Goal: Use online tool/utility: Utilize a website feature to perform a specific function

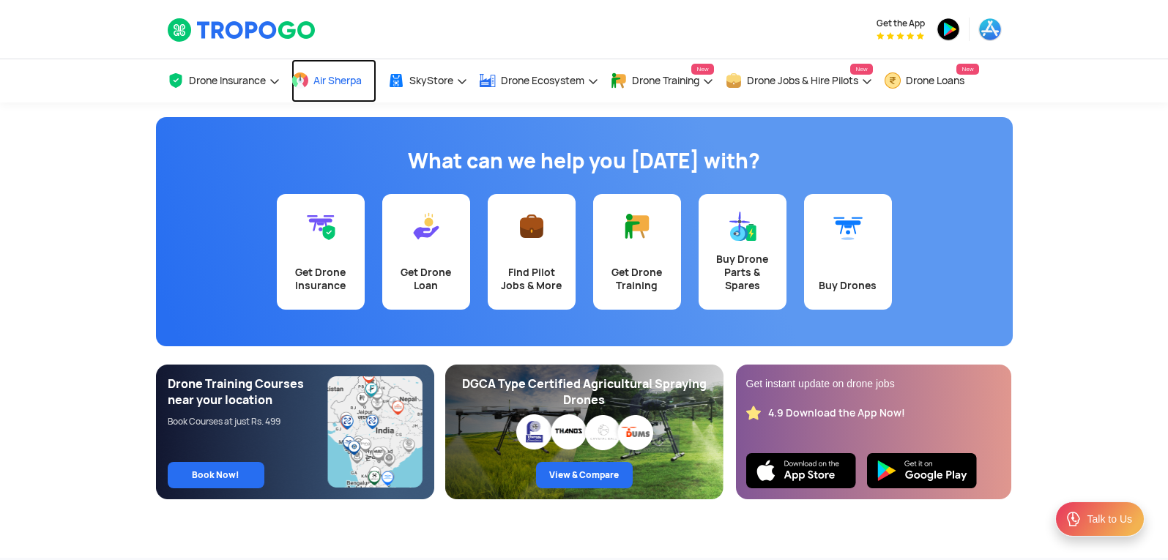
click at [330, 78] on span "Air Sherpa" at bounding box center [338, 81] width 48 height 12
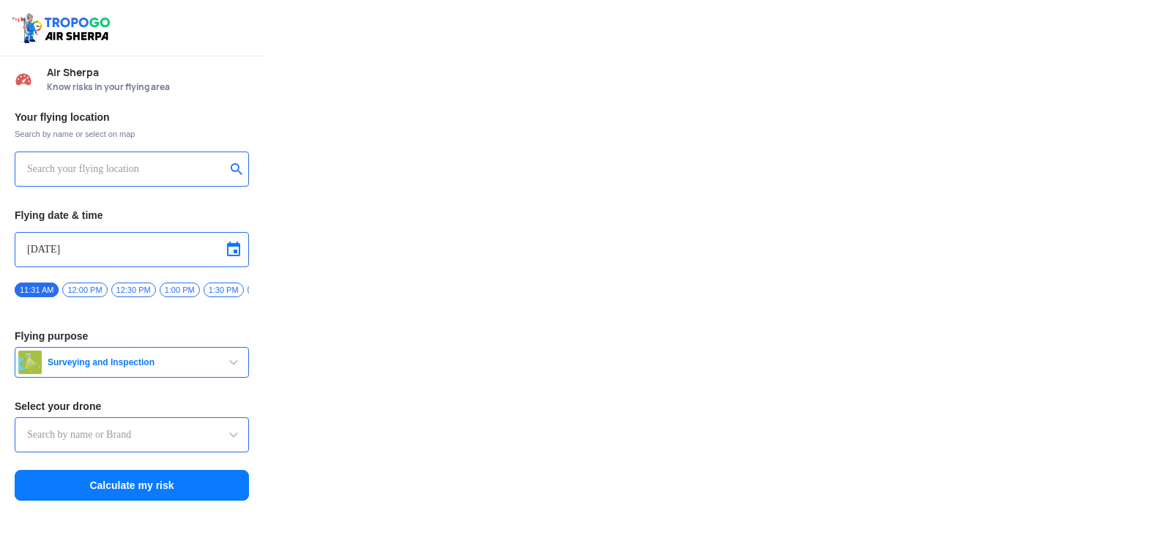
type input "Lookout VTOL_Tactical"
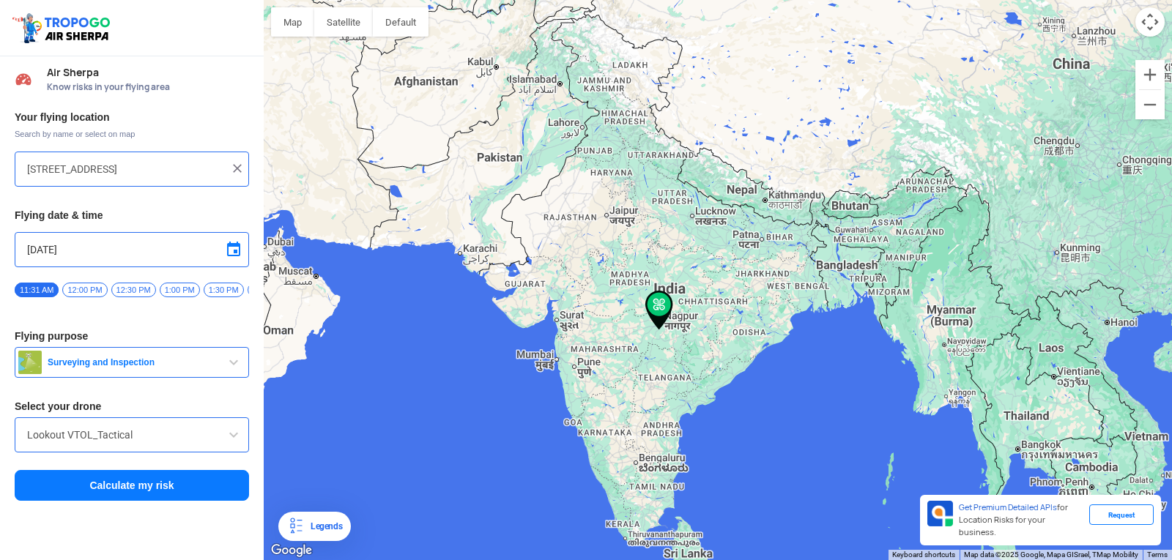
click at [164, 164] on input "144, Khattalwada, Wadgaon, Maharashtra 272176, India" at bounding box center [126, 169] width 199 height 18
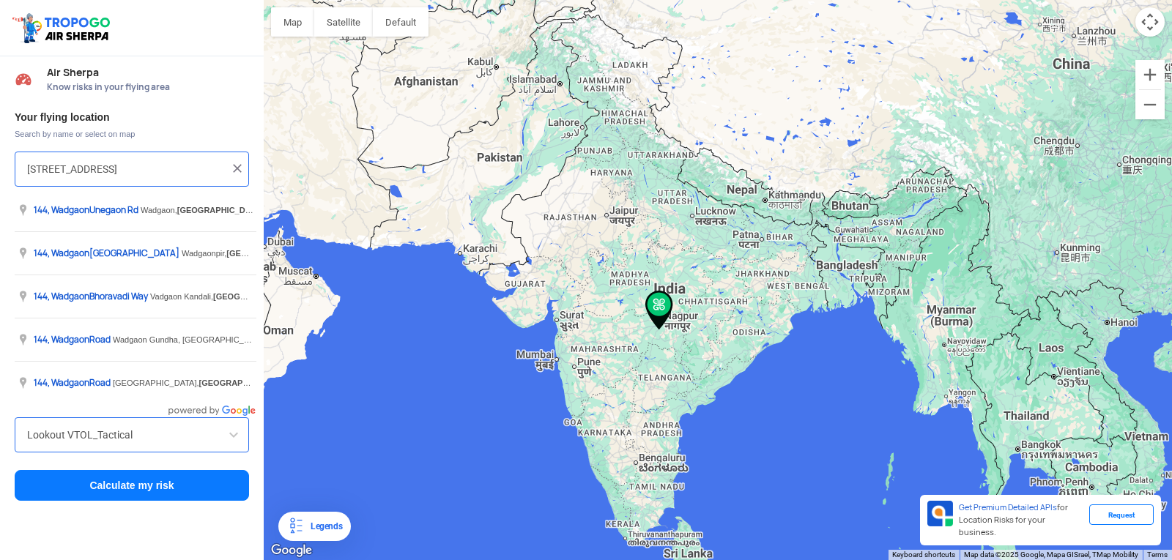
click at [212, 169] on input "144, Khattalwada, Wadgaon, Maharashtra 272176, India" at bounding box center [126, 169] width 199 height 18
click at [212, 169] on input "a 272176, Ind" at bounding box center [126, 169] width 199 height 18
type input "a"
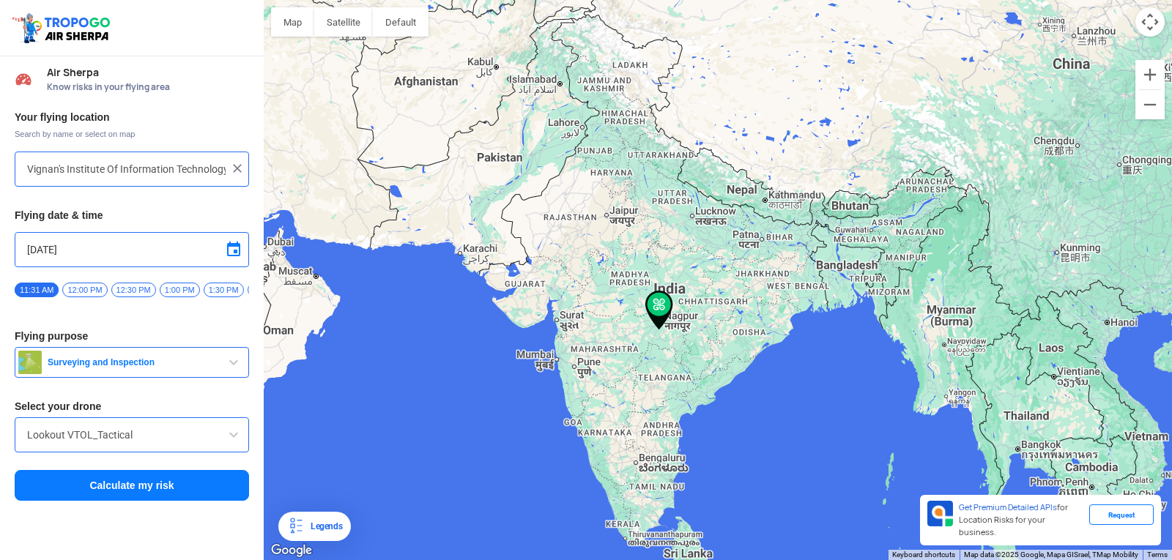
type input "[GEOGRAPHIC_DATA], [GEOGRAPHIC_DATA] 530049, [GEOGRAPHIC_DATA]"
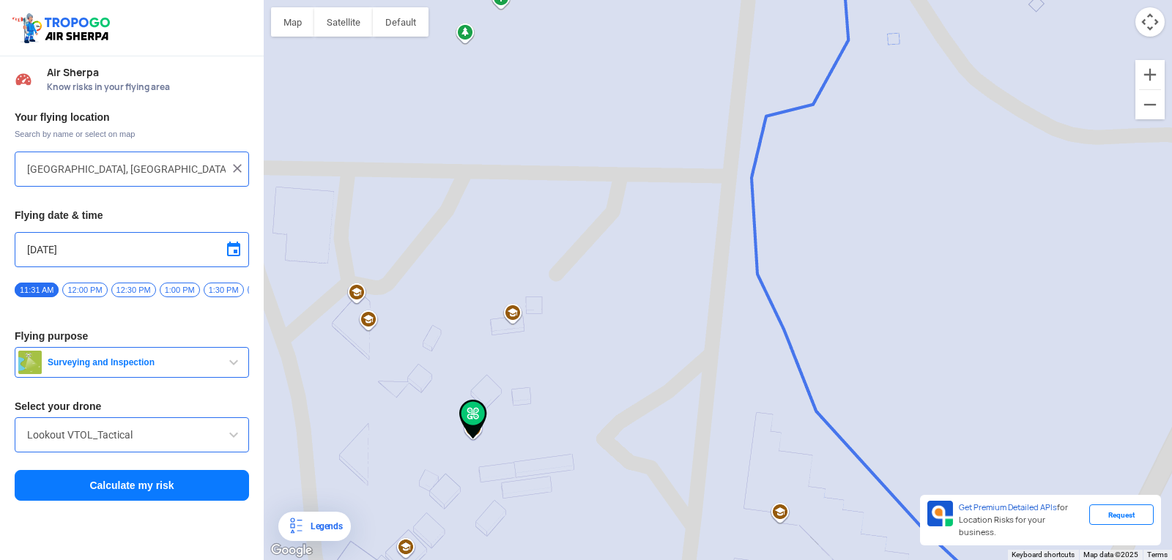
click at [170, 246] on input "[DATE]" at bounding box center [132, 250] width 210 height 18
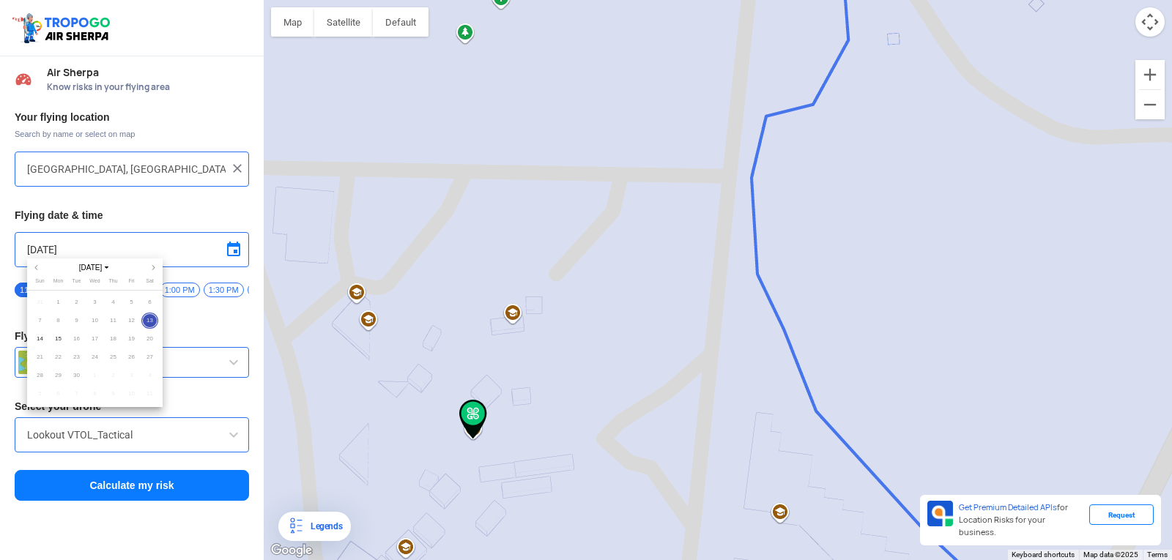
click at [179, 320] on div at bounding box center [586, 280] width 1172 height 560
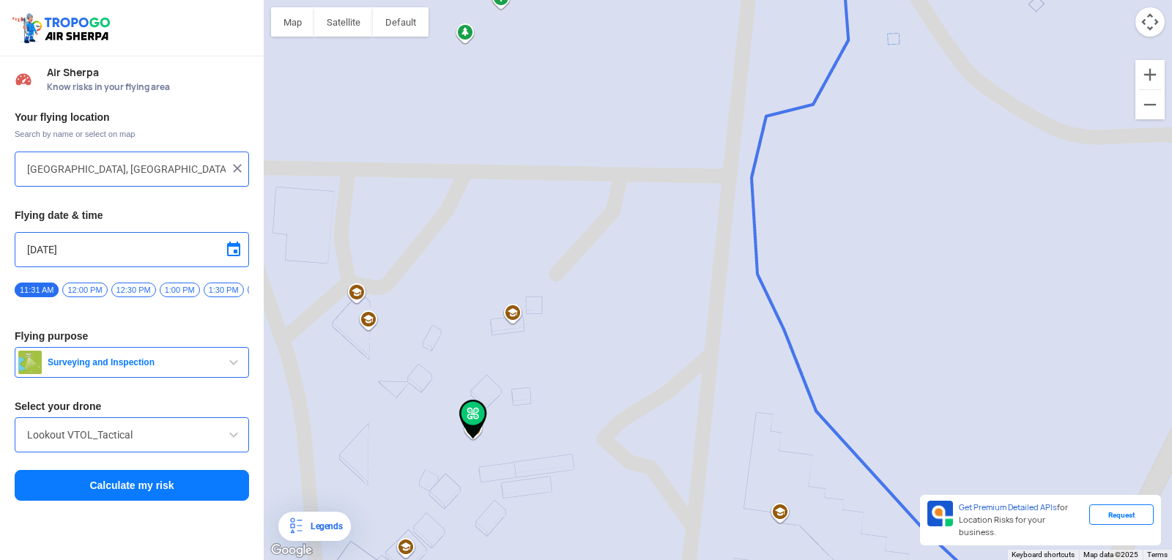
click at [86, 289] on span "12:00 PM" at bounding box center [84, 290] width 45 height 15
click at [241, 368] on span "button" at bounding box center [234, 363] width 18 height 18
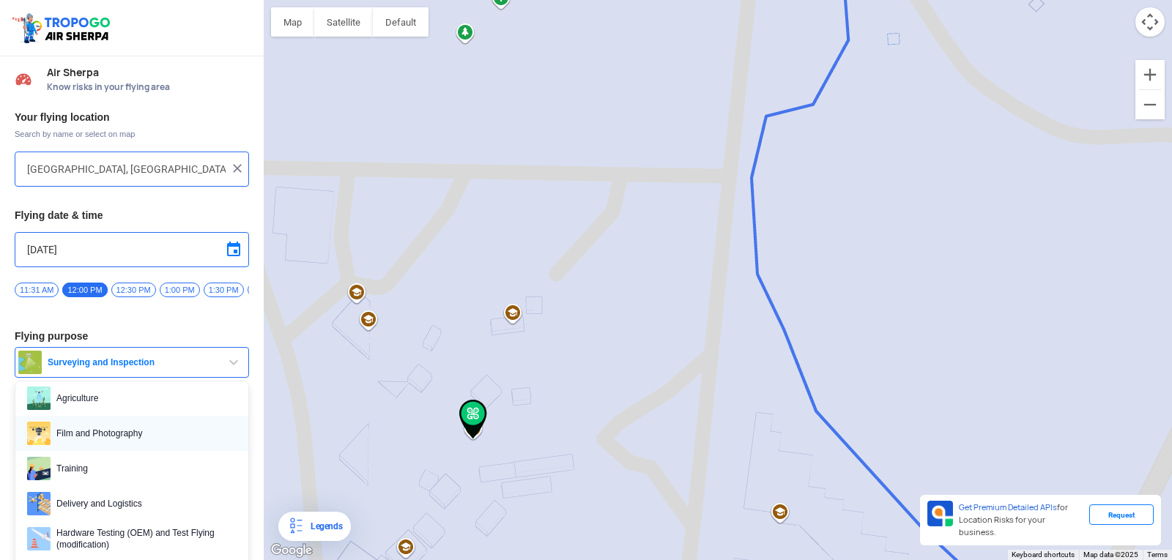
scroll to position [73, 0]
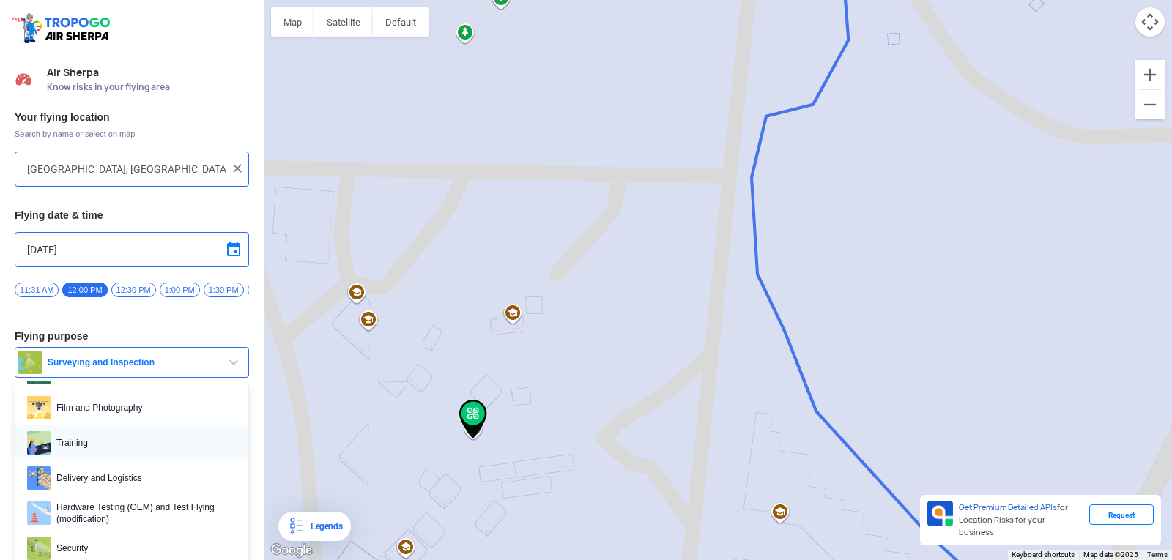
click at [100, 455] on span "Training" at bounding box center [144, 442] width 186 height 23
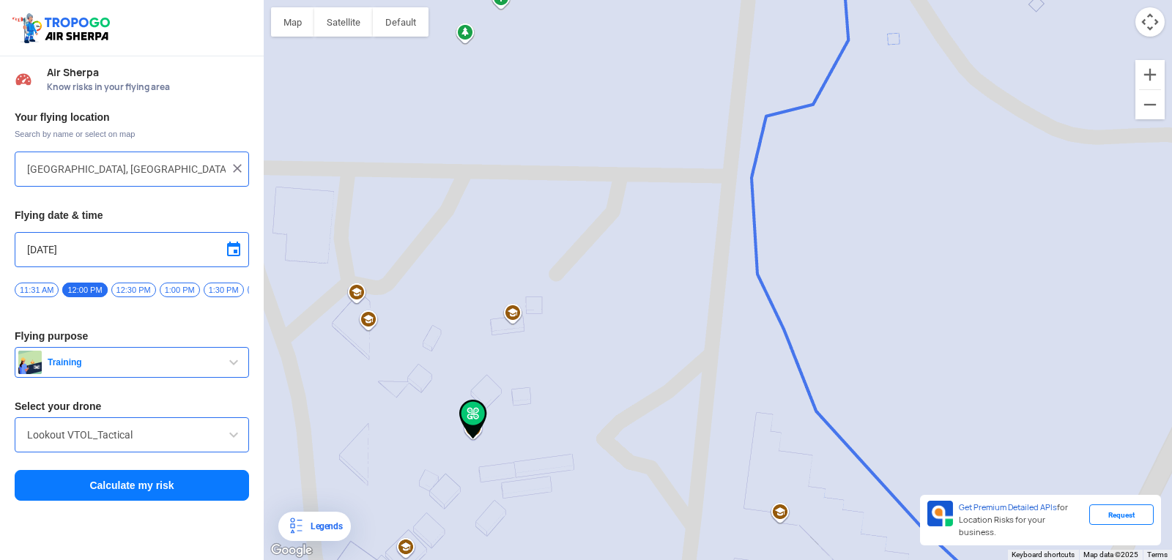
click at [240, 438] on span at bounding box center [234, 435] width 18 height 18
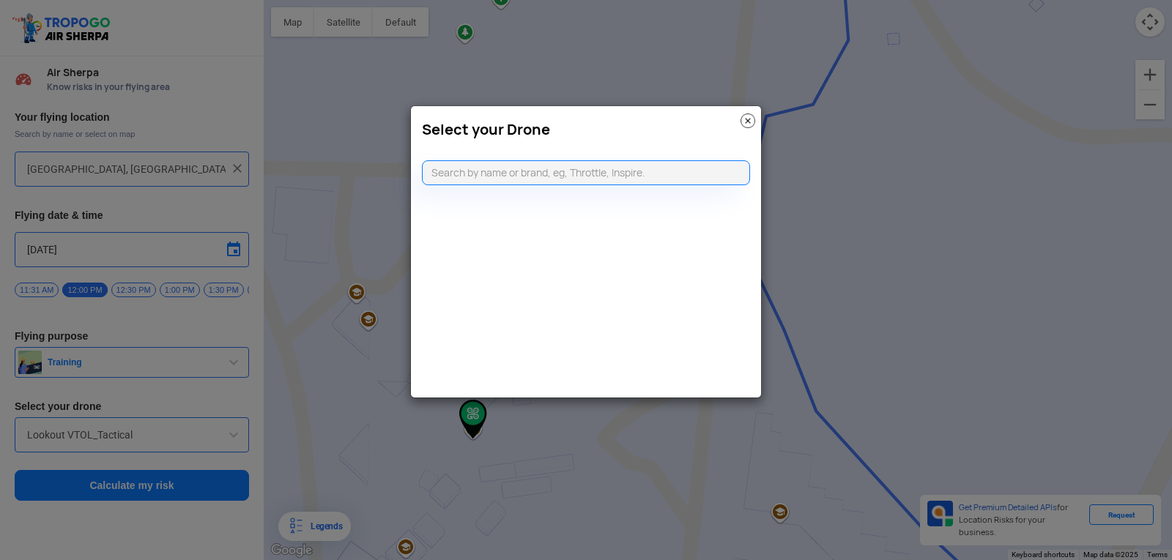
click at [230, 445] on modal-container "Select your Drone" at bounding box center [586, 280] width 1172 height 560
click at [652, 167] on input "text" at bounding box center [586, 172] width 328 height 25
click at [643, 202] on link "CLICKING HERE" at bounding box center [622, 201] width 74 height 11
click at [656, 166] on input "DJ" at bounding box center [586, 172] width 328 height 25
type input "D"
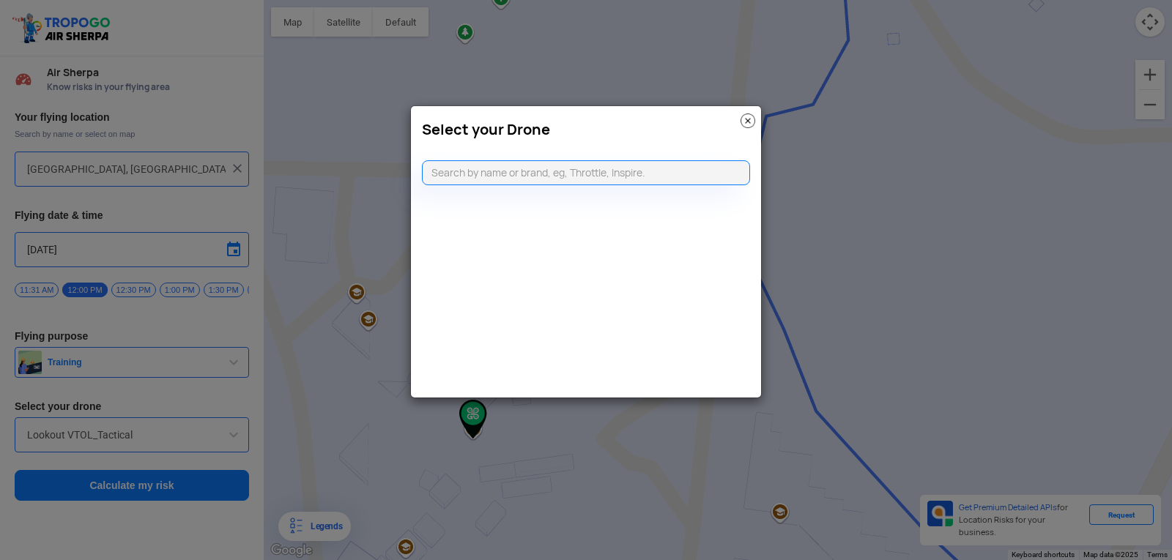
click at [736, 143] on div "Select your Drone" at bounding box center [586, 126] width 350 height 40
click at [752, 121] on img at bounding box center [748, 121] width 15 height 15
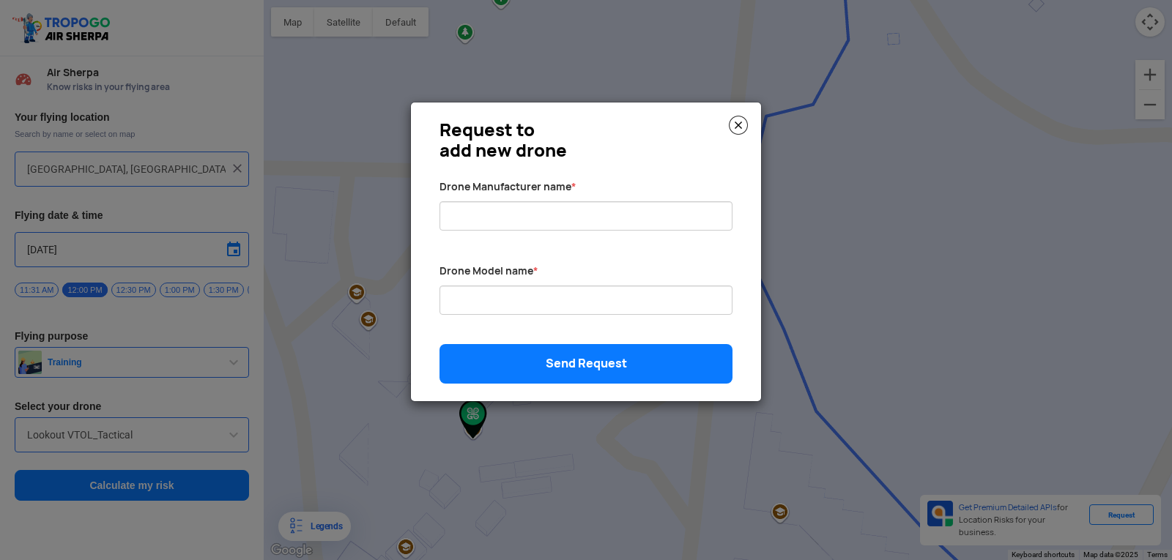
click at [749, 122] on div "Request to add new drone Drone Manufacturer name * Drone Model name * Send Requ…" at bounding box center [586, 252] width 350 height 299
click at [739, 124] on img at bounding box center [738, 125] width 19 height 19
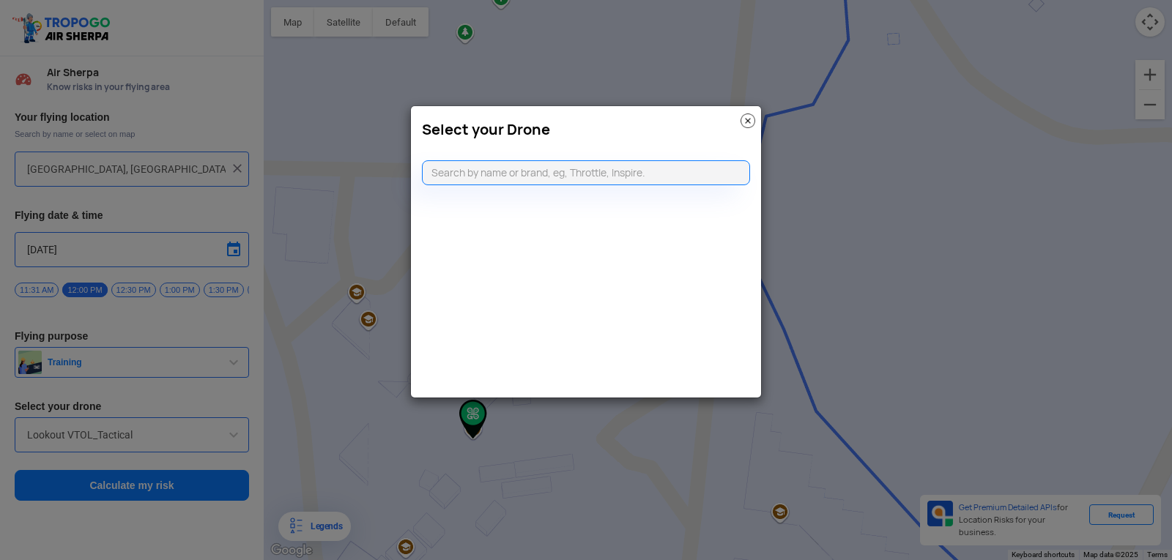
click at [745, 123] on img at bounding box center [748, 121] width 15 height 15
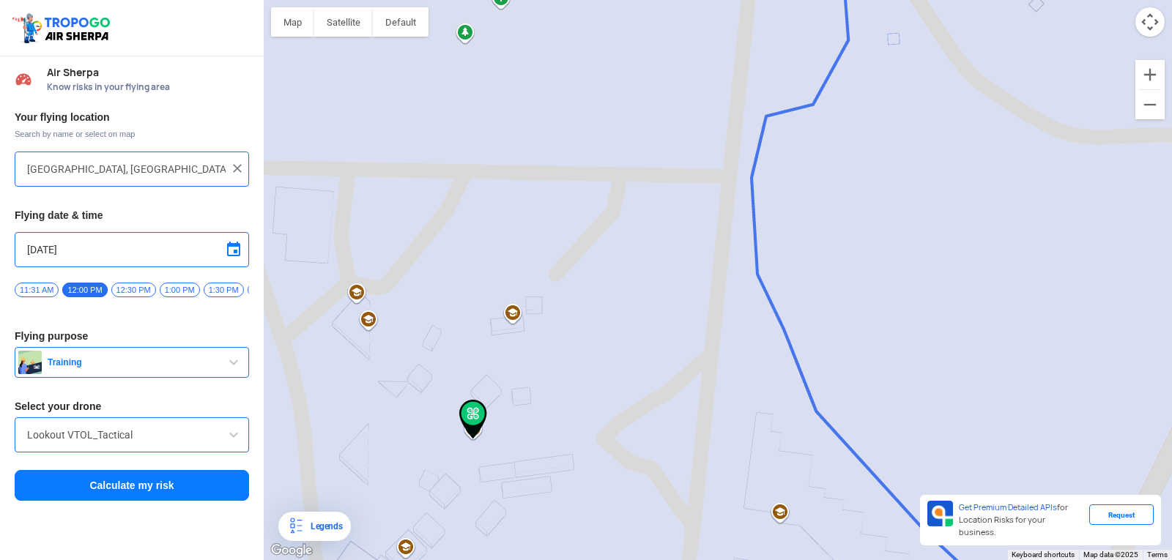
click at [230, 437] on span at bounding box center [234, 435] width 18 height 18
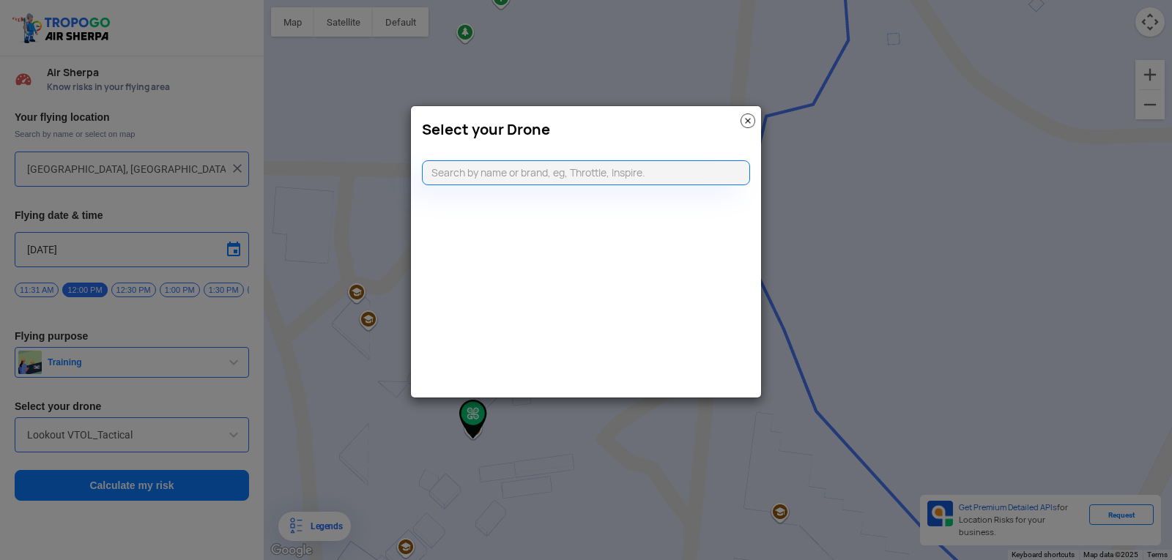
click at [741, 122] on img at bounding box center [748, 121] width 15 height 15
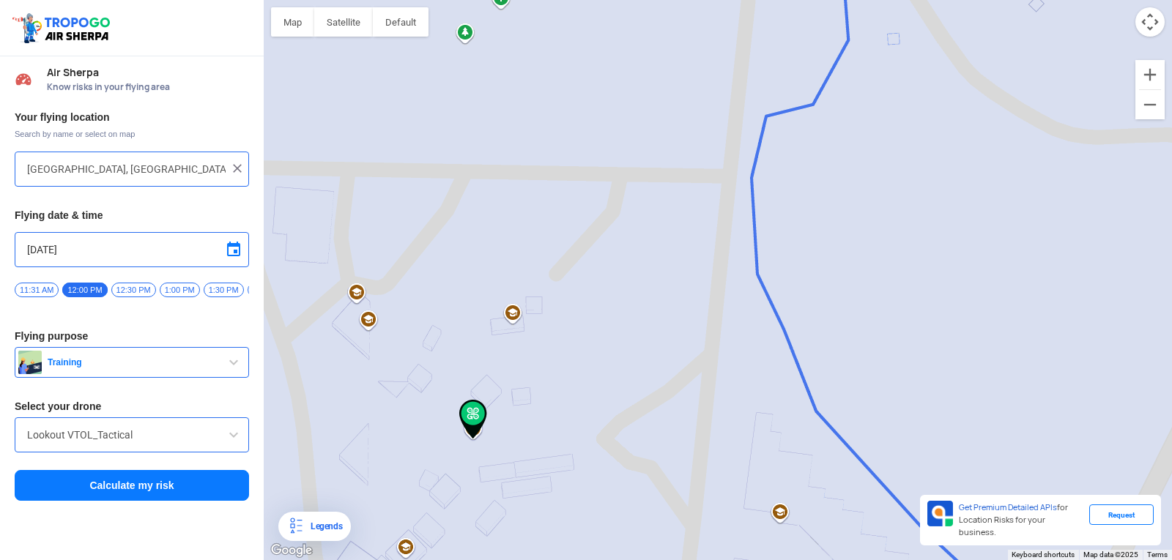
click at [136, 483] on button "Calculate my risk" at bounding box center [132, 485] width 234 height 31
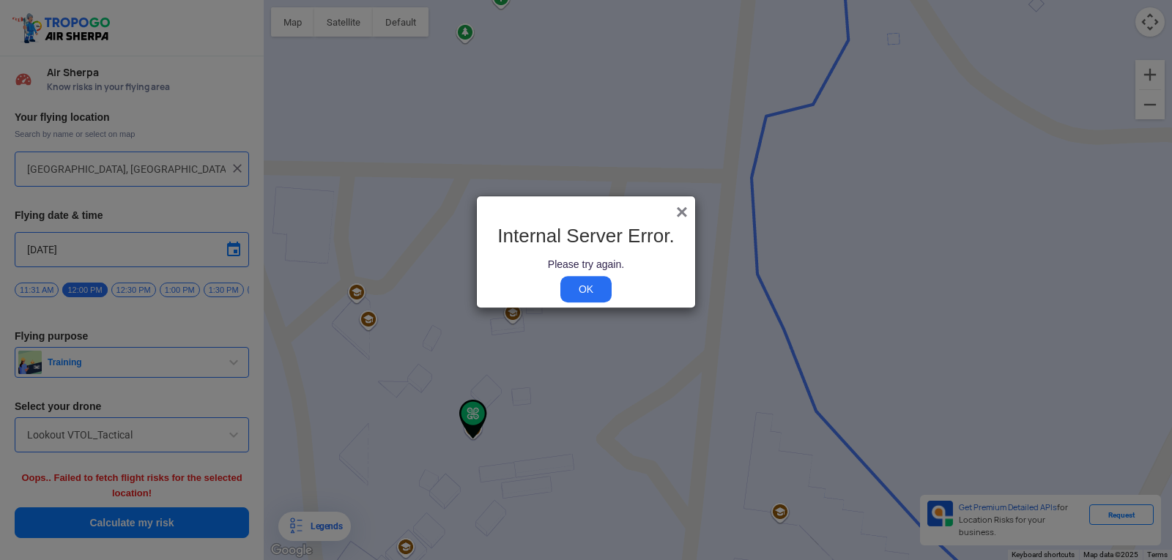
click at [678, 210] on span "×" at bounding box center [682, 212] width 12 height 23
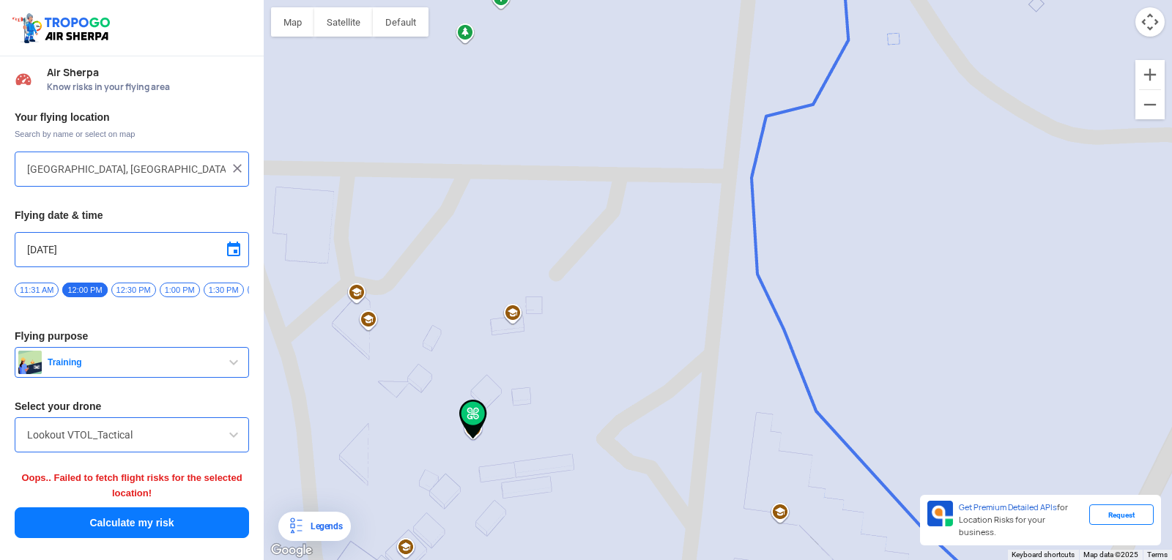
click at [235, 442] on span at bounding box center [234, 435] width 18 height 18
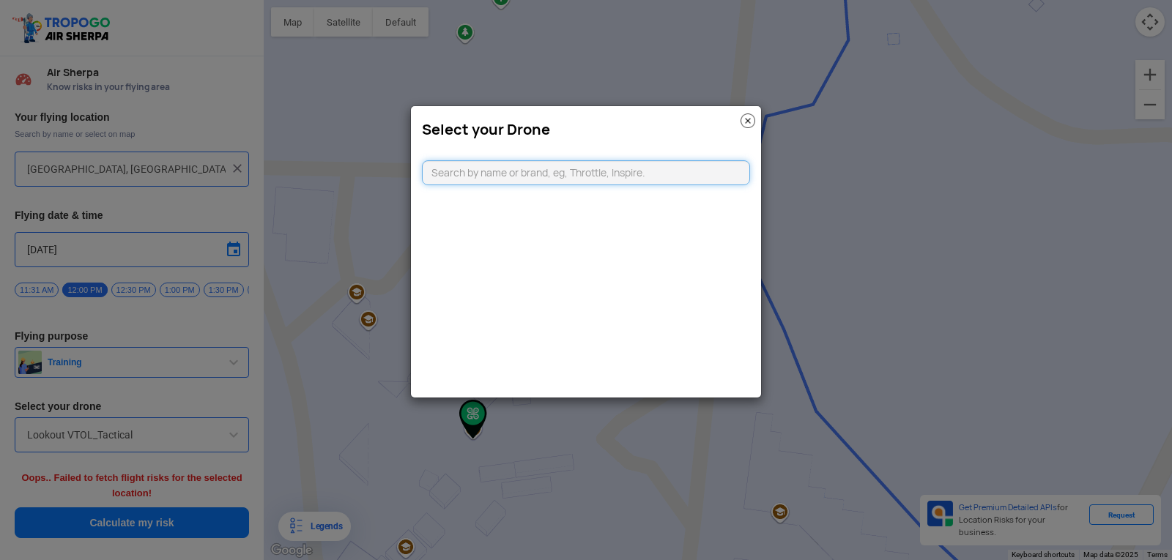
drag, startPoint x: 634, startPoint y: 163, endPoint x: 628, endPoint y: 179, distance: 17.1
click at [628, 179] on input "text" at bounding box center [586, 172] width 328 height 25
click at [628, 175] on input "text" at bounding box center [586, 172] width 328 height 25
type input "INSPIRE"
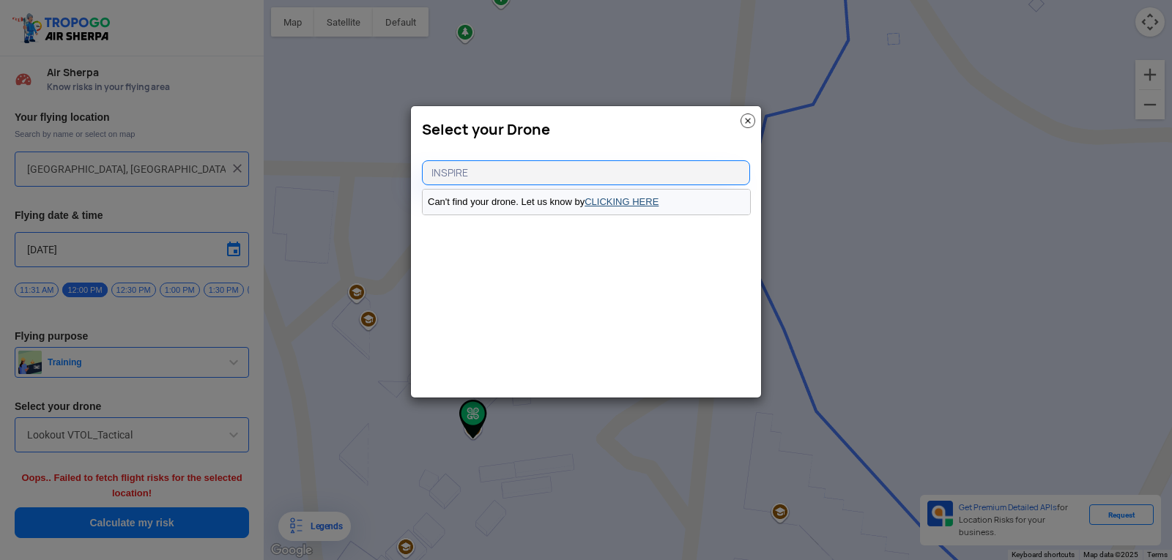
click at [629, 198] on link "CLICKING HERE" at bounding box center [622, 201] width 74 height 11
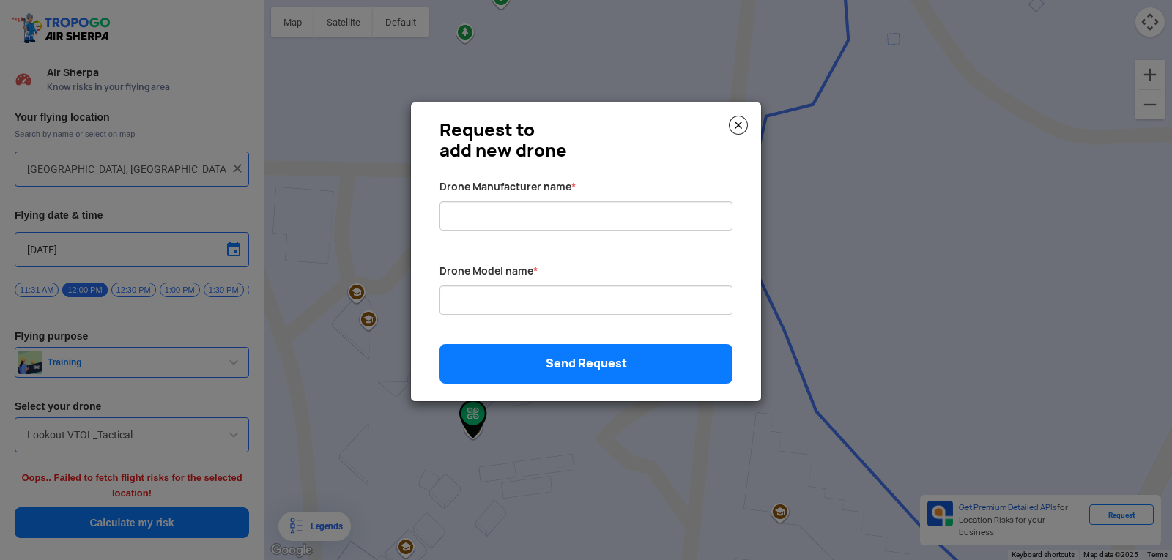
click at [744, 123] on img at bounding box center [738, 125] width 19 height 19
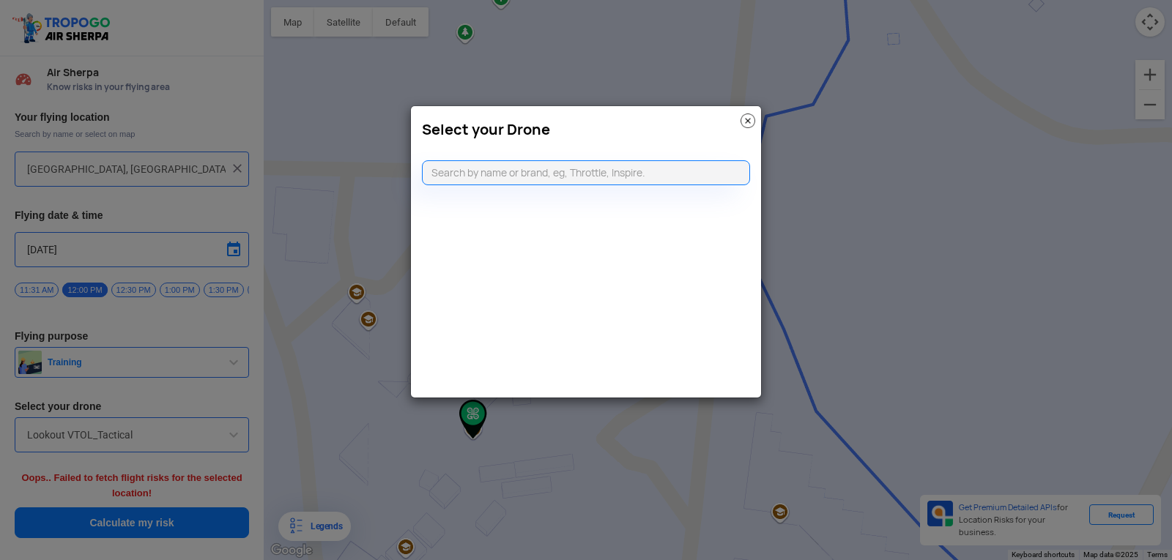
click at [744, 123] on img at bounding box center [748, 121] width 15 height 15
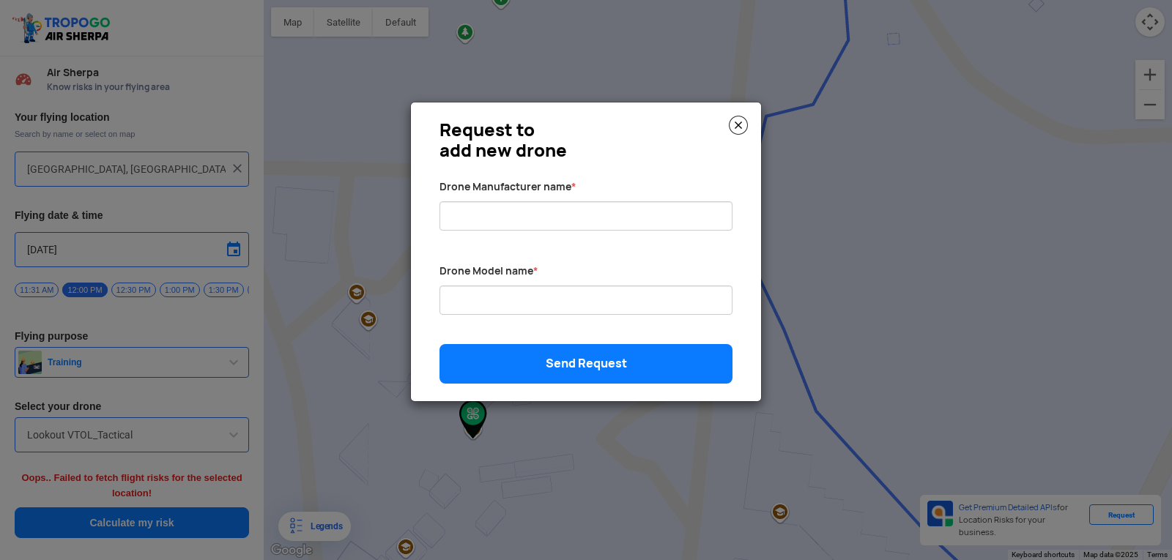
click at [727, 143] on h3 "Request to add new drone" at bounding box center [586, 140] width 293 height 41
click at [735, 126] on img at bounding box center [738, 125] width 19 height 19
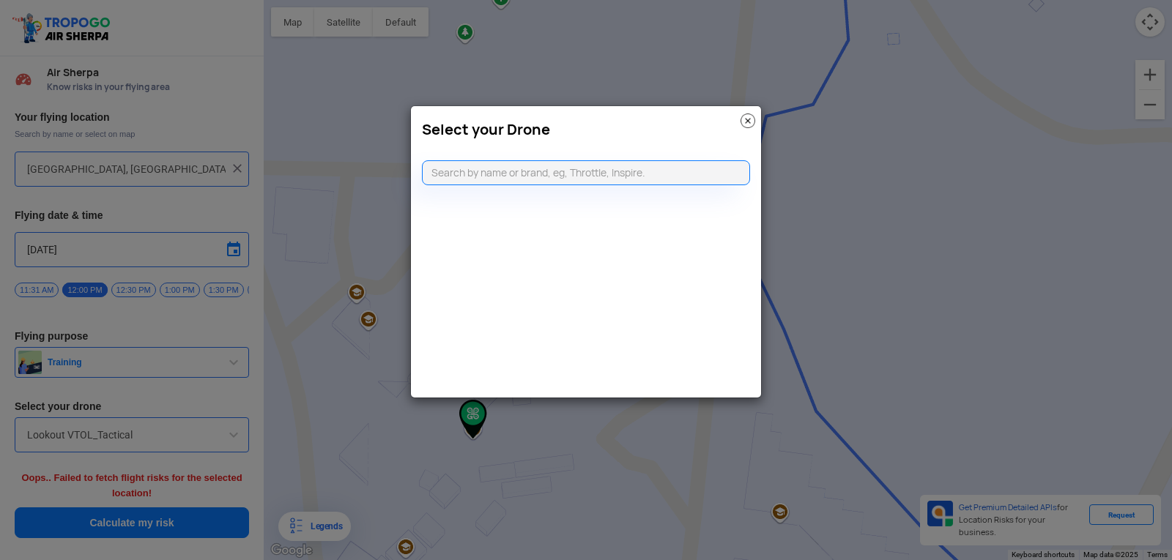
click at [735, 126] on h3 "Select your Drone" at bounding box center [586, 130] width 328 height 18
click at [749, 116] on img at bounding box center [748, 121] width 15 height 15
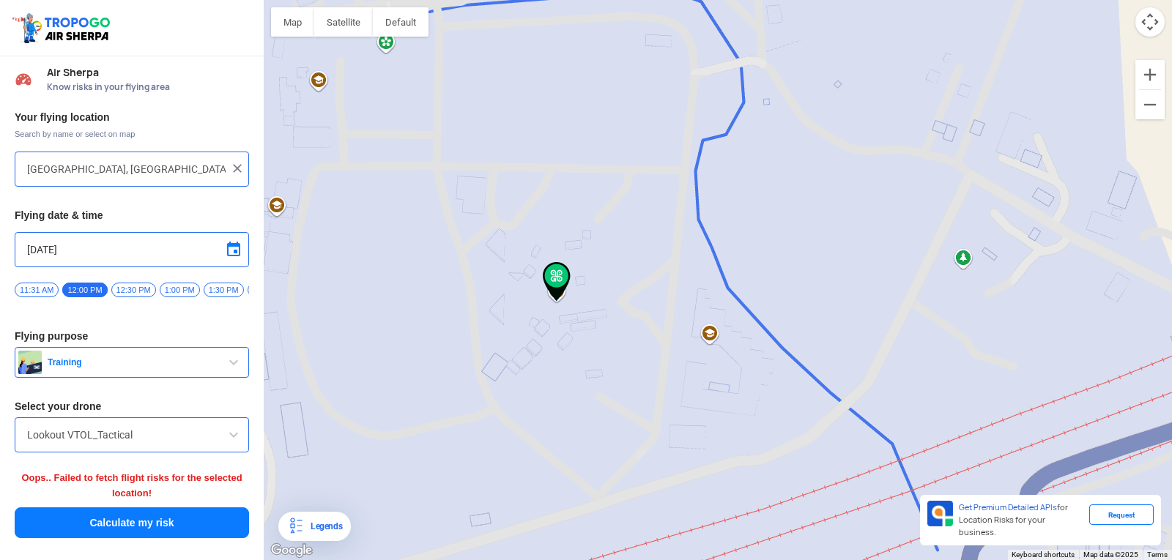
drag, startPoint x: 329, startPoint y: 310, endPoint x: 329, endPoint y: 248, distance: 62.3
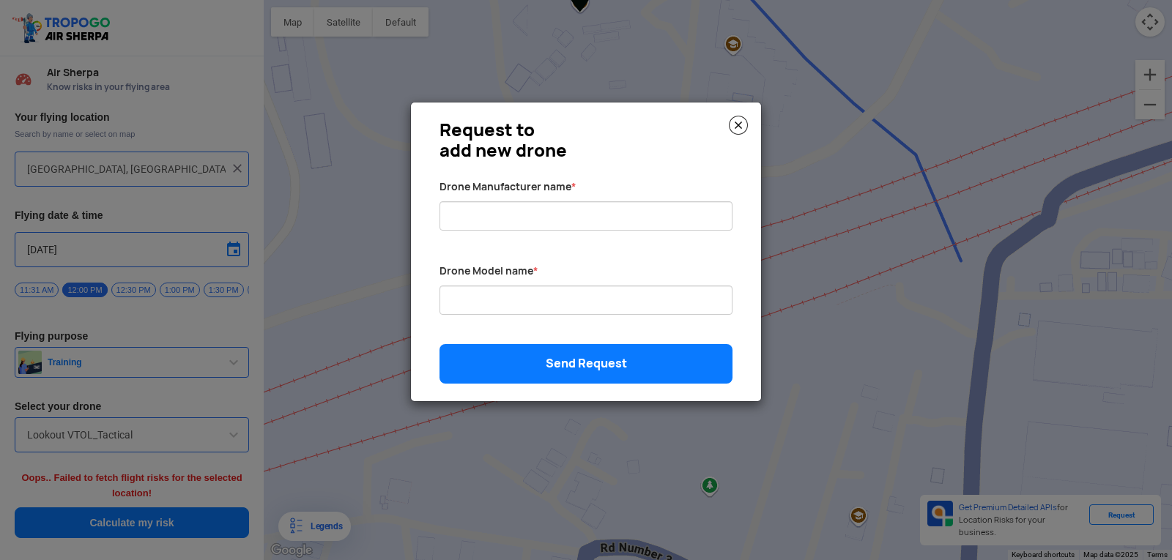
click at [738, 125] on img at bounding box center [738, 125] width 19 height 19
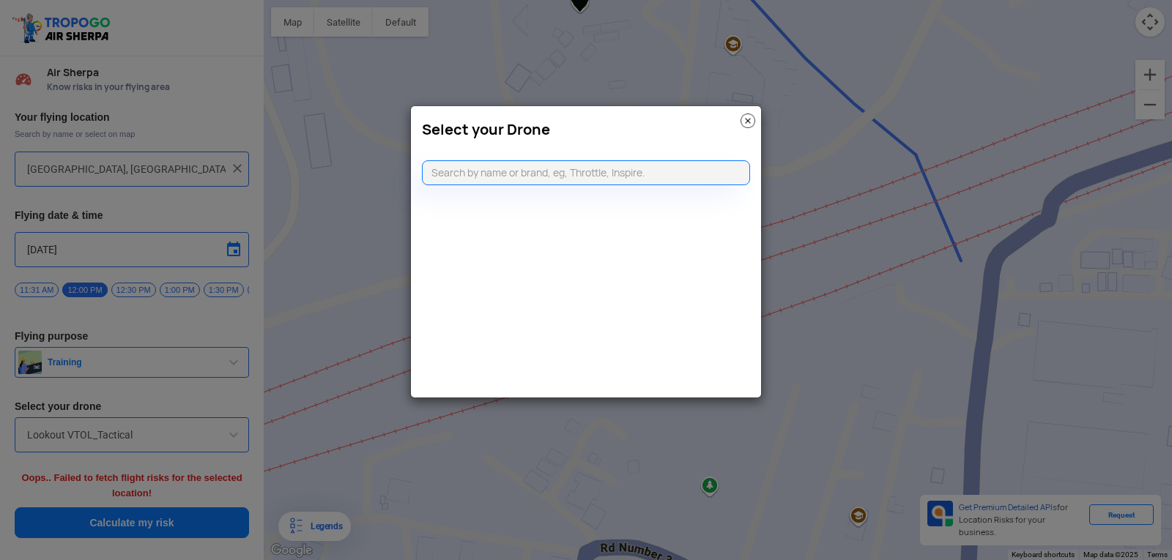
click at [750, 115] on img at bounding box center [748, 121] width 15 height 15
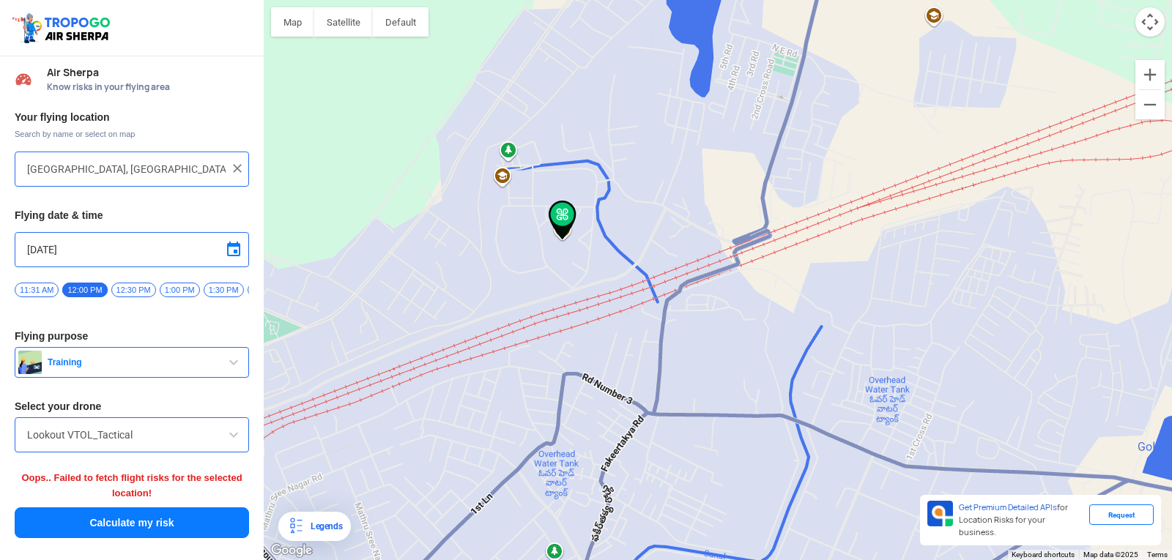
click at [245, 436] on div "Lookout VTOL_Tactical" at bounding box center [132, 435] width 234 height 35
click at [237, 437] on span at bounding box center [234, 435] width 18 height 18
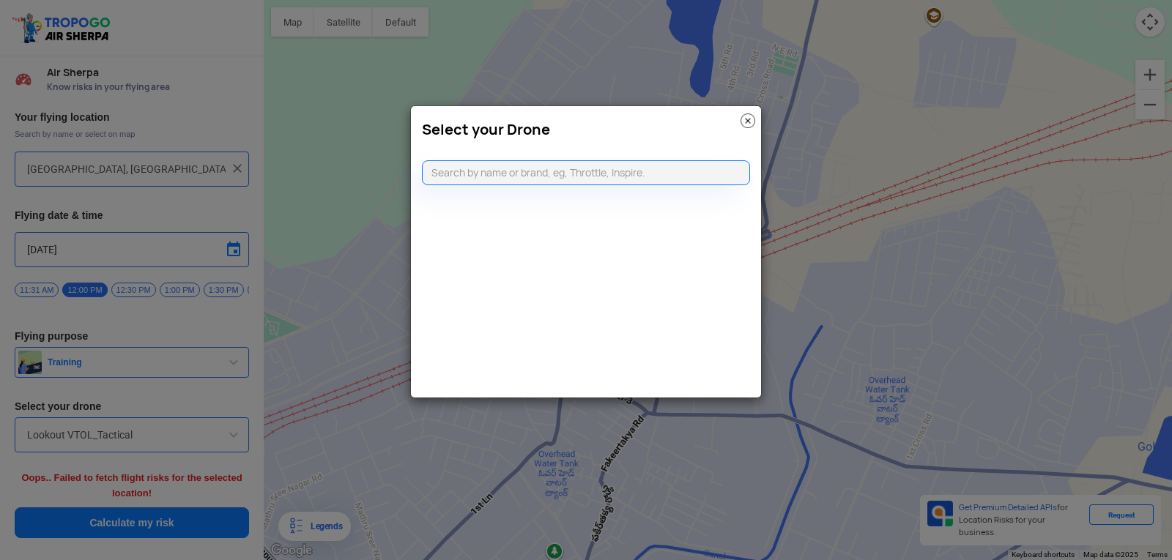
click at [750, 119] on img at bounding box center [748, 121] width 15 height 15
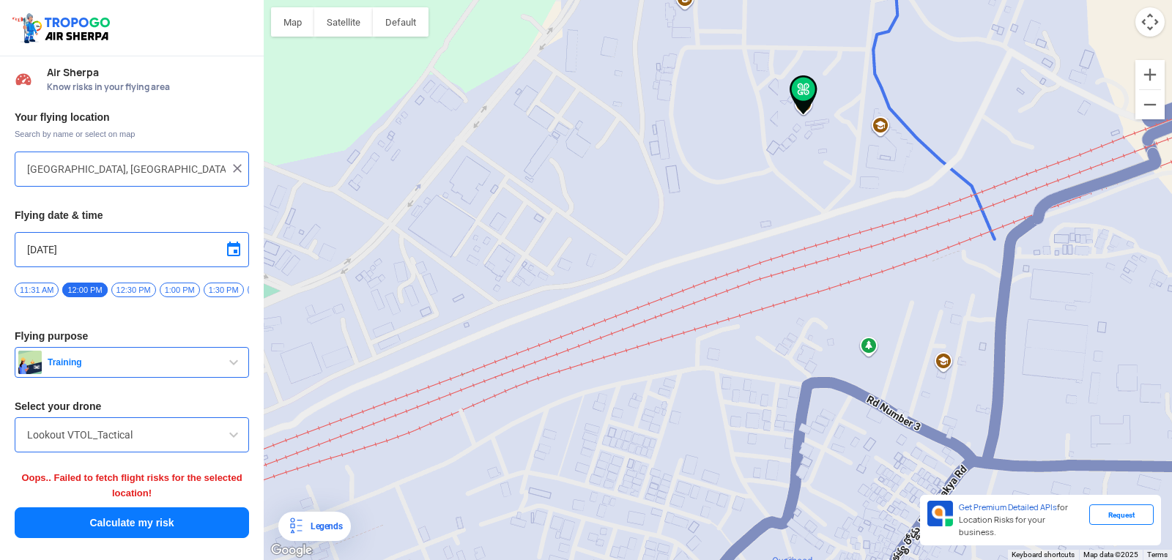
click at [807, 84] on img at bounding box center [804, 95] width 28 height 40
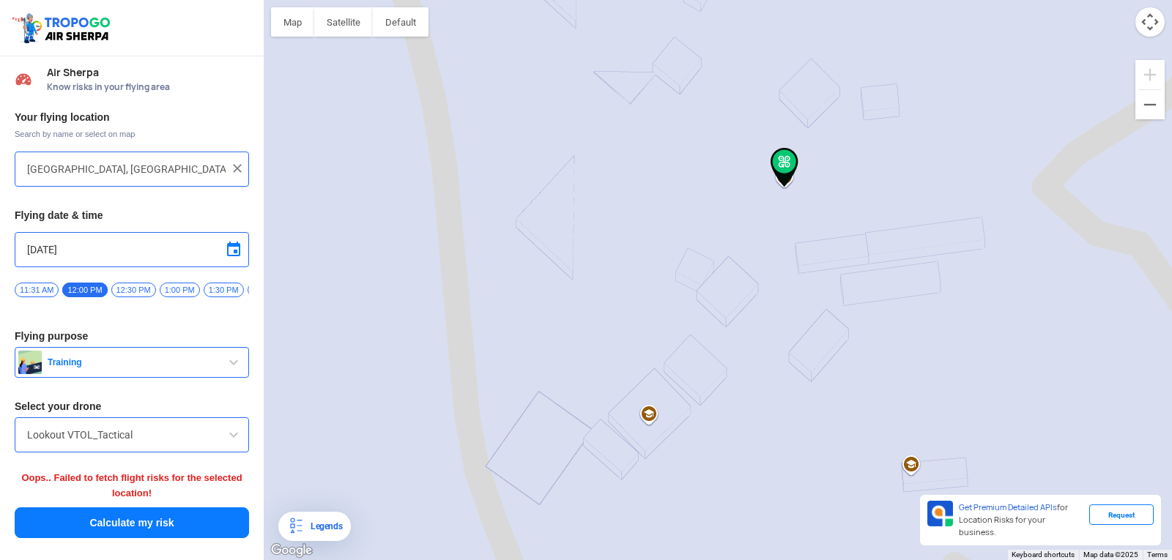
click at [228, 444] on span at bounding box center [234, 435] width 18 height 18
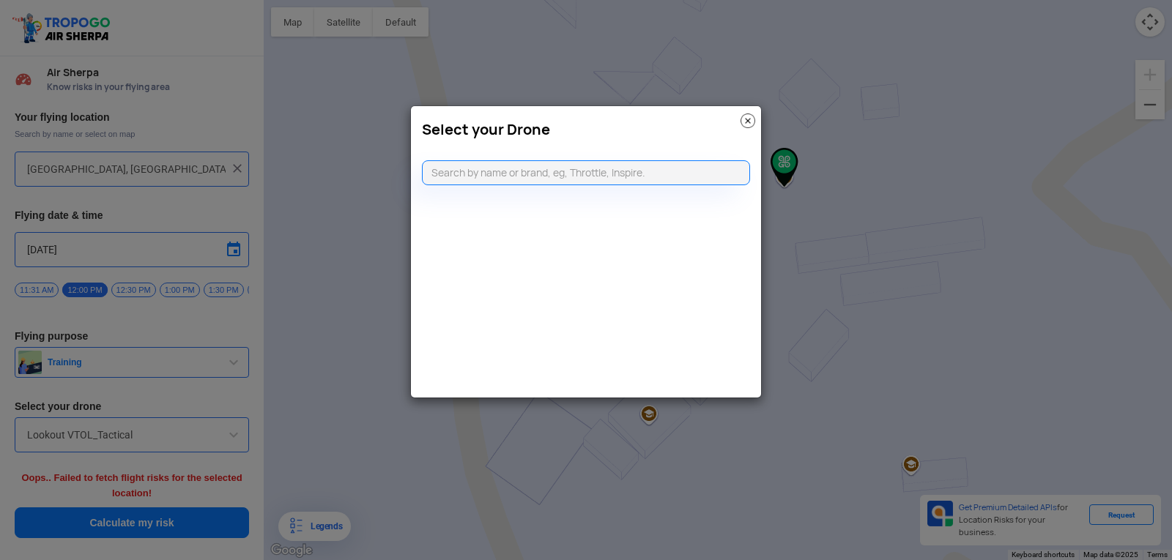
click at [244, 441] on modal-container "Select your Drone" at bounding box center [586, 280] width 1172 height 560
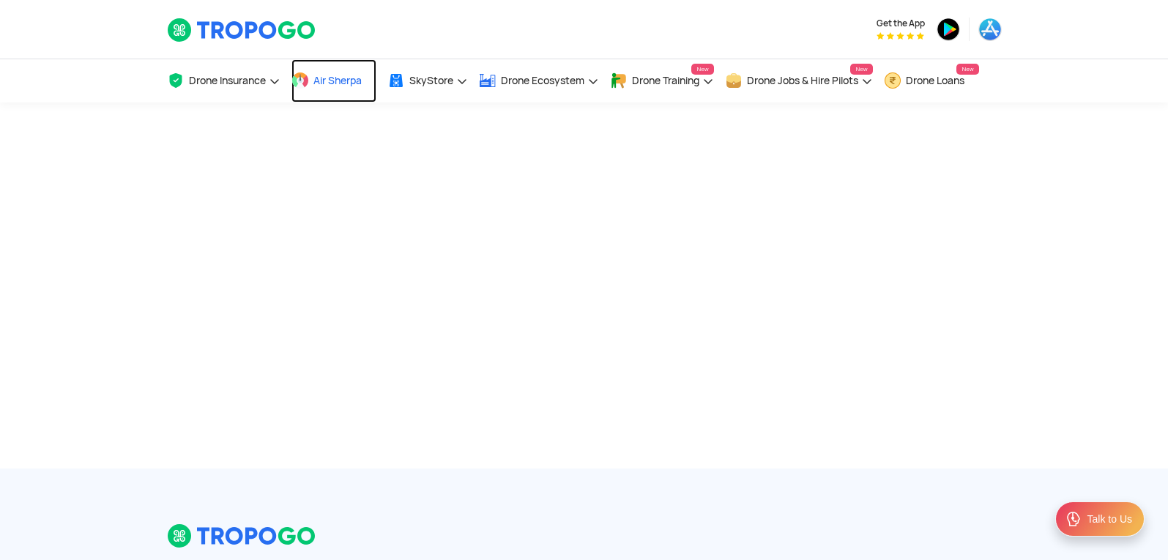
click at [341, 72] on link "Air Sherpa" at bounding box center [334, 80] width 85 height 43
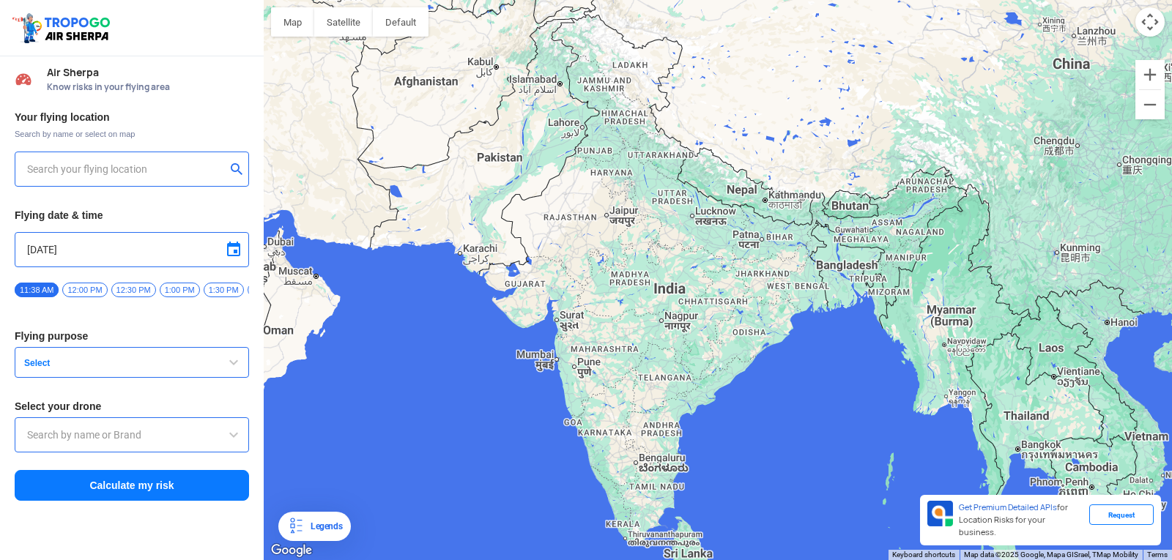
click at [181, 160] on input "text" at bounding box center [126, 169] width 199 height 18
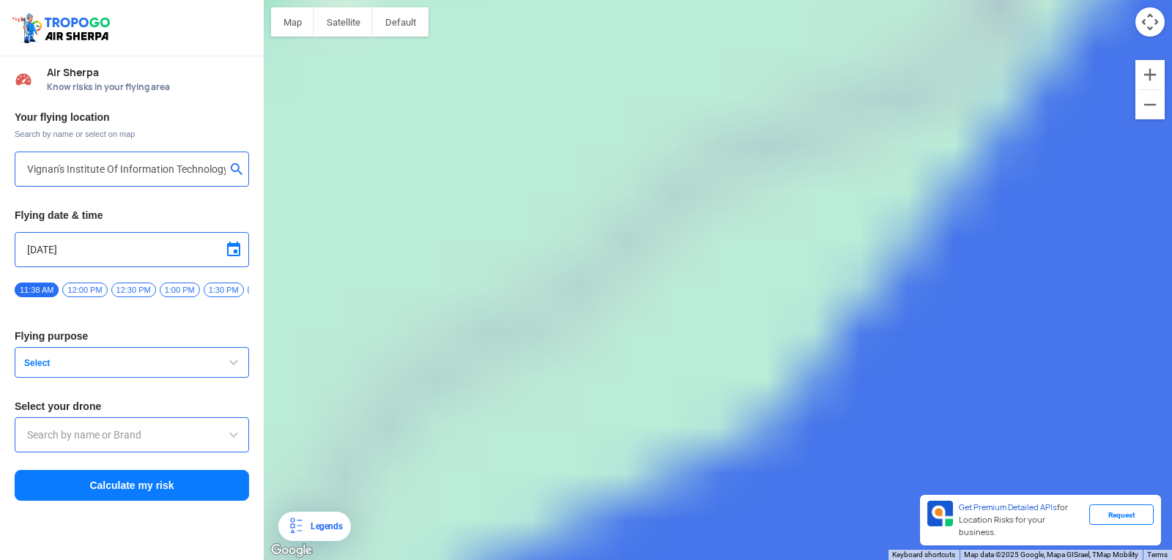
type input "Block D, Visakhapatnam, Andhra Pradesh 530049, India"
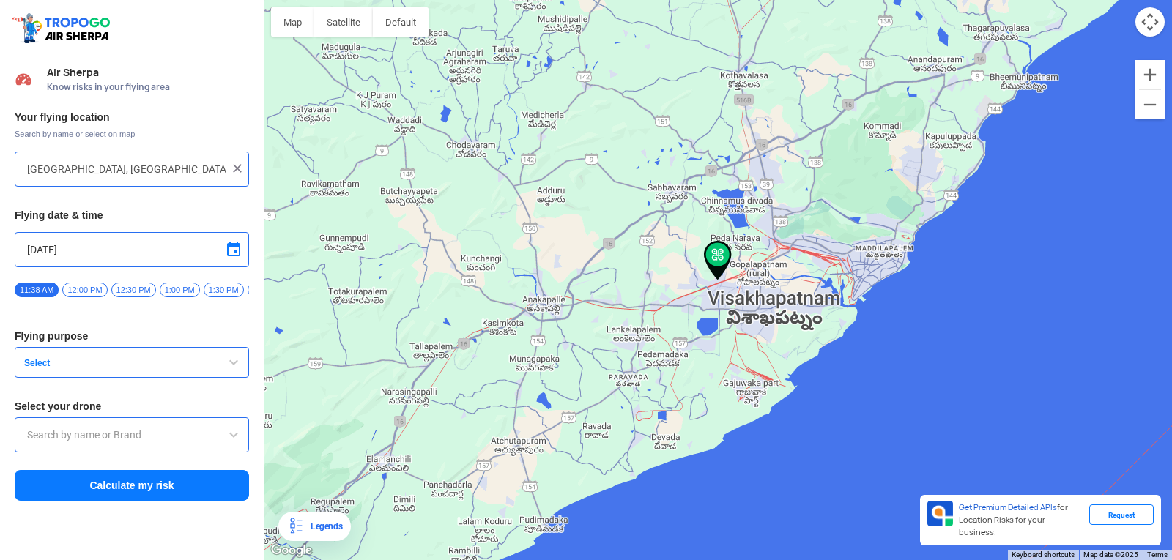
click at [234, 371] on span "button" at bounding box center [234, 363] width 18 height 18
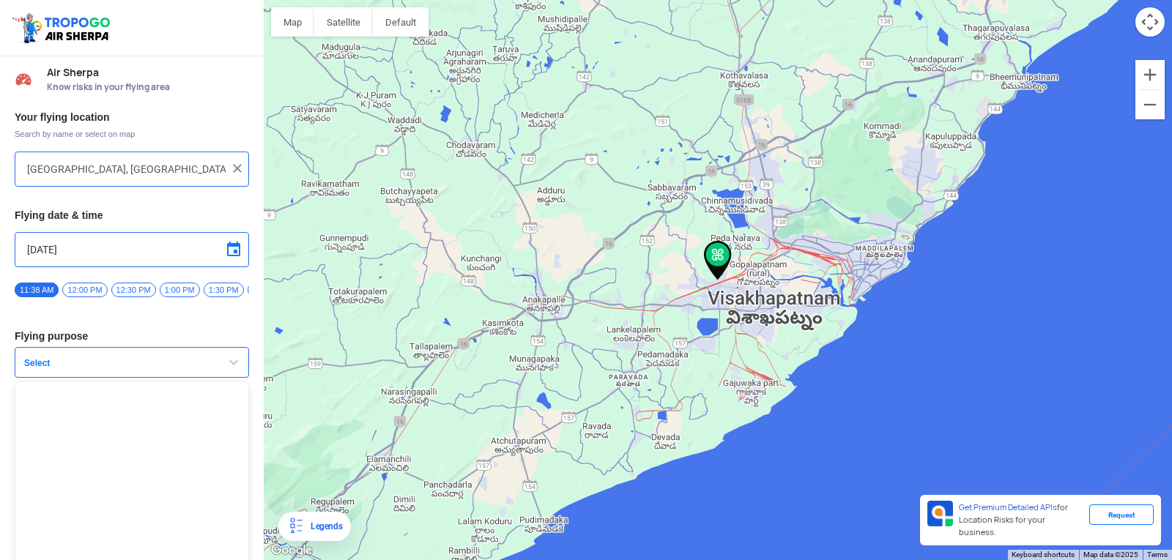
click at [231, 368] on span "button" at bounding box center [234, 363] width 18 height 18
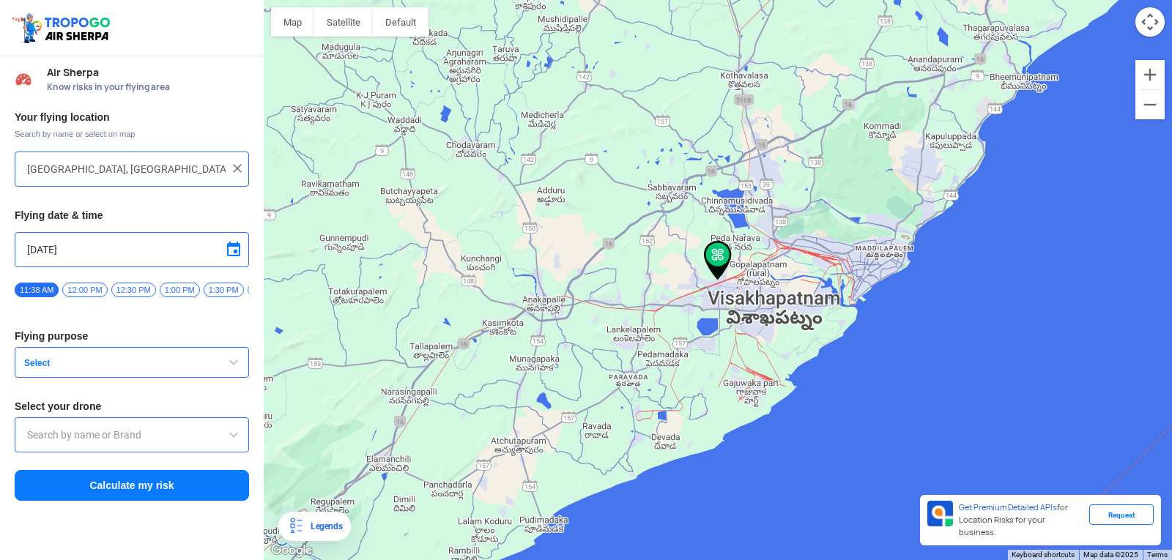
click at [231, 368] on span "button" at bounding box center [234, 363] width 18 height 18
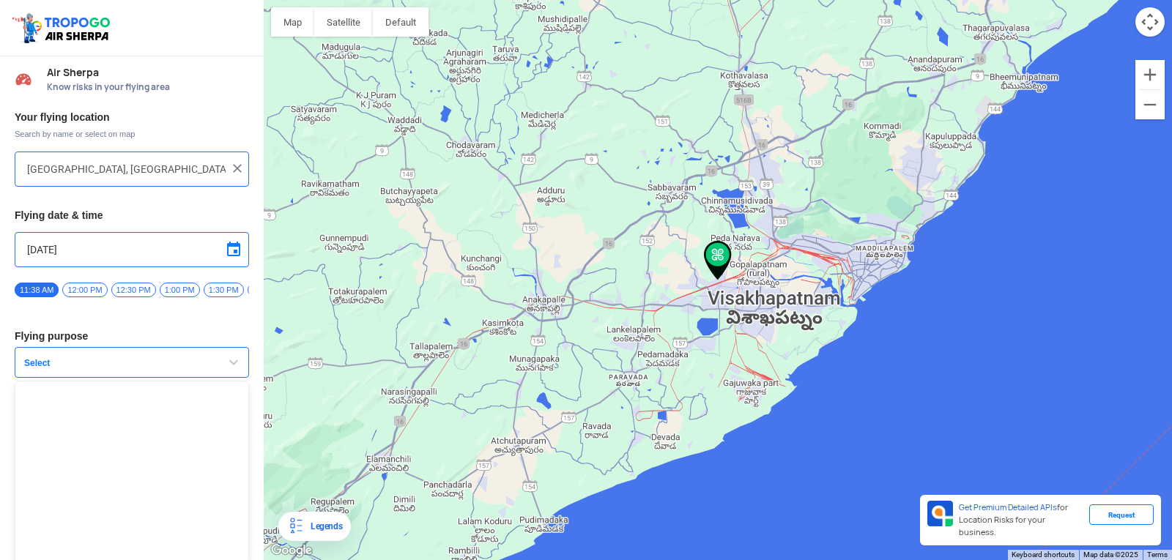
click at [231, 368] on span "button" at bounding box center [234, 363] width 18 height 18
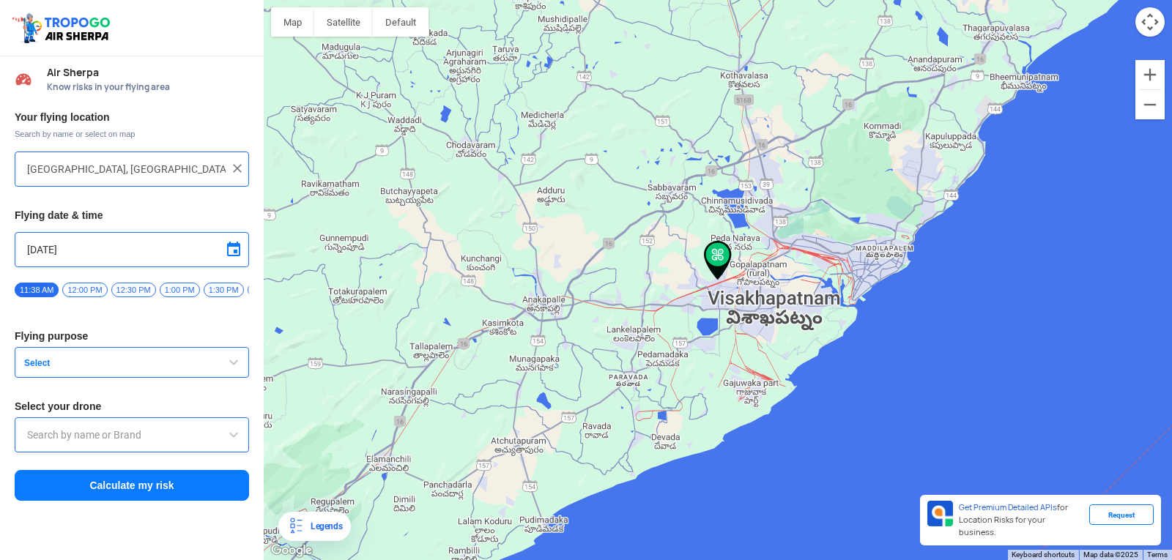
click at [231, 368] on span "button" at bounding box center [234, 363] width 18 height 18
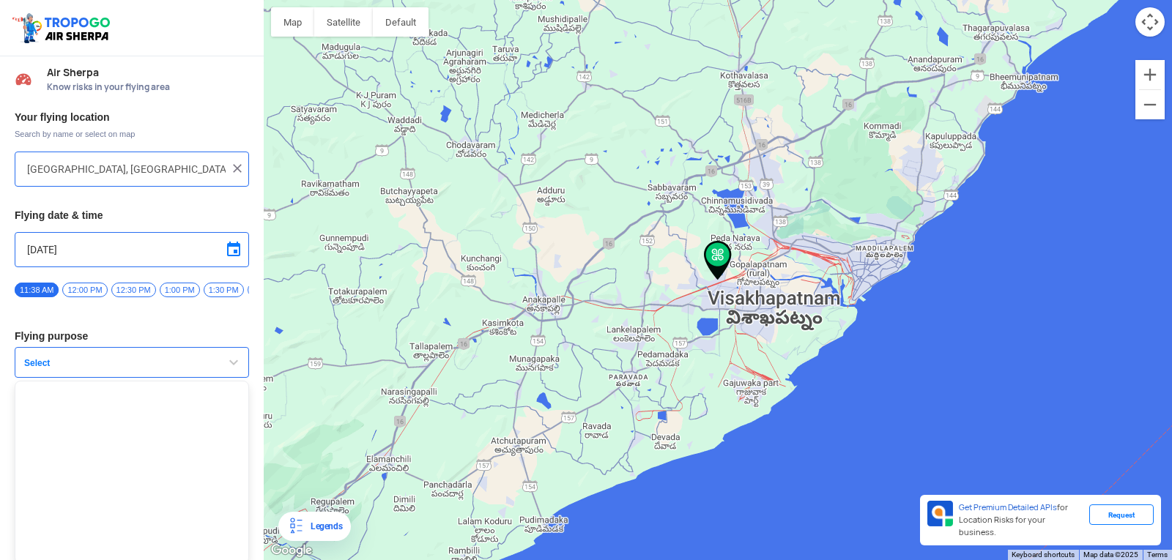
click at [231, 368] on span "button" at bounding box center [234, 363] width 18 height 18
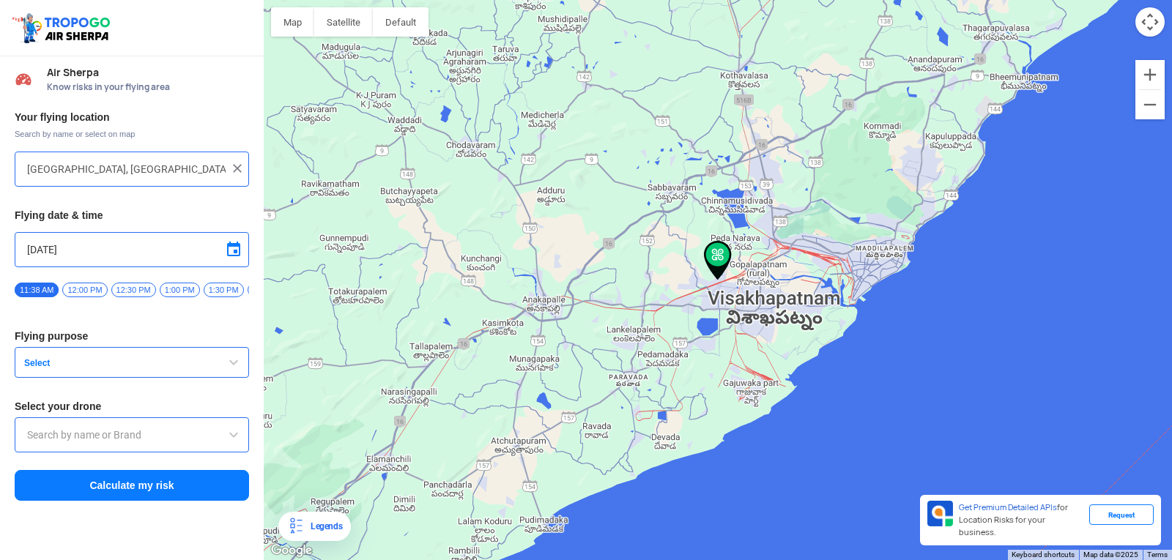
click at [231, 368] on span "button" at bounding box center [234, 363] width 18 height 18
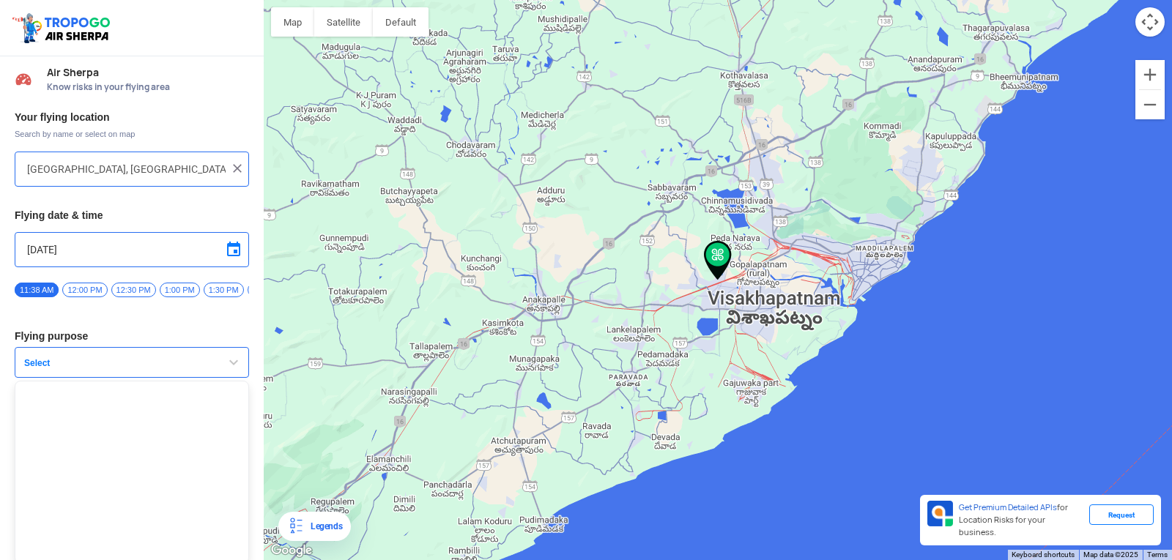
click at [231, 368] on span "button" at bounding box center [234, 363] width 18 height 18
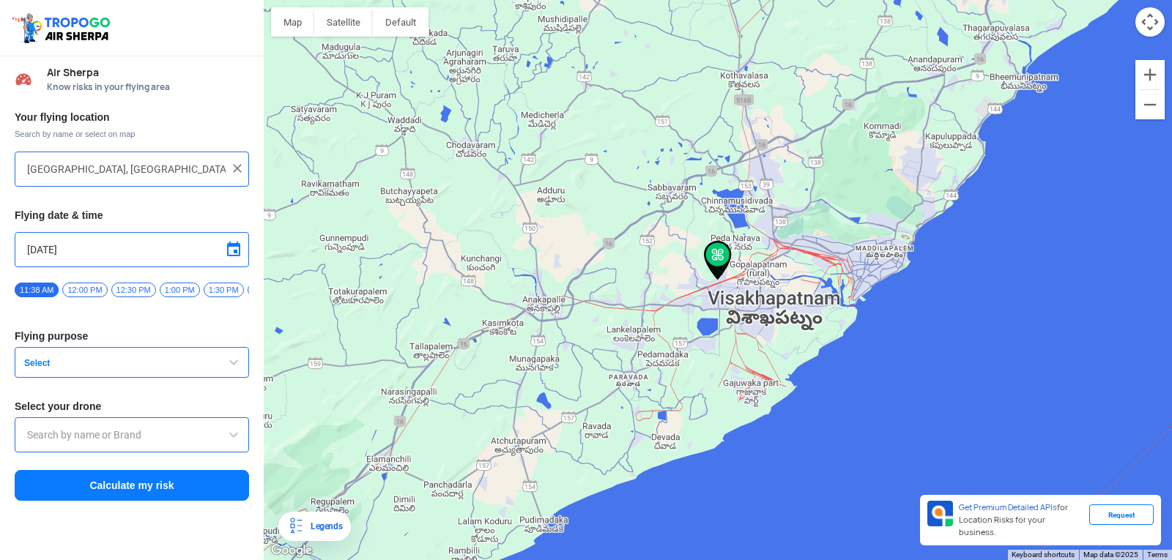
click at [231, 368] on span "button" at bounding box center [234, 363] width 18 height 18
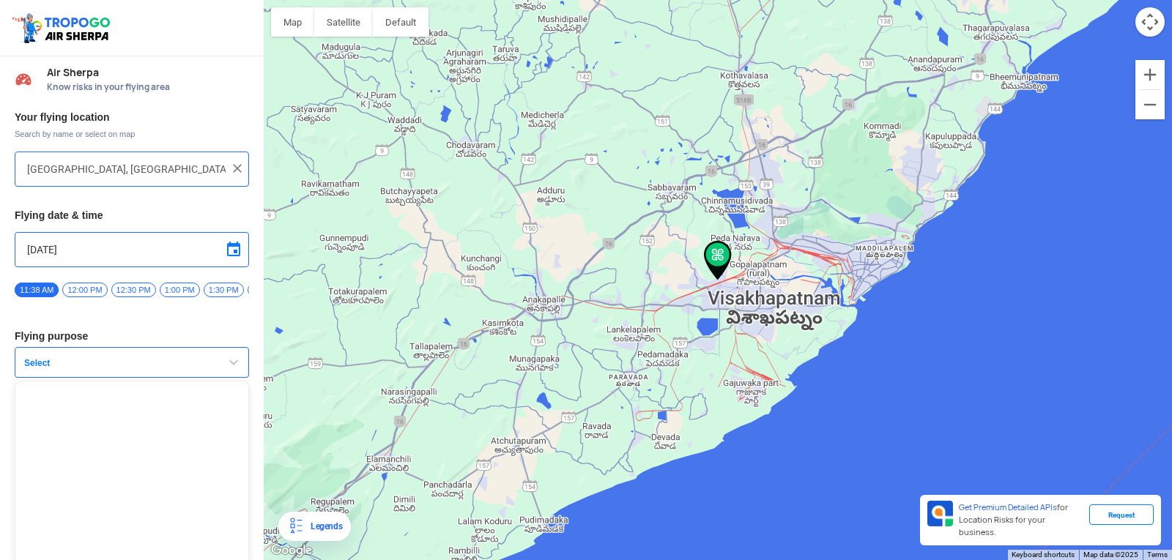
click at [231, 368] on span "button" at bounding box center [234, 363] width 18 height 18
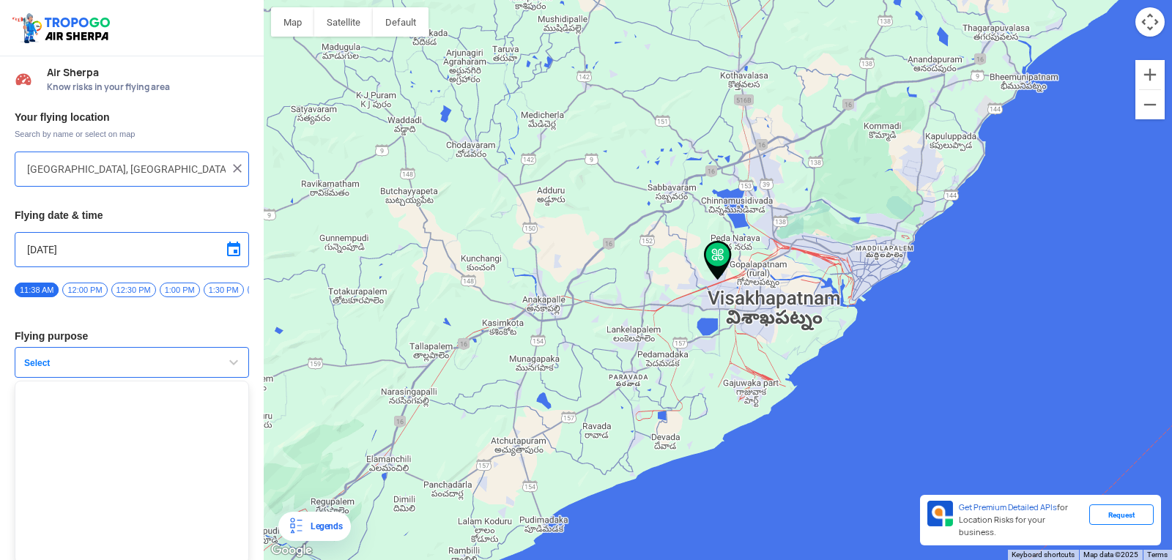
click at [231, 368] on span "button" at bounding box center [234, 363] width 18 height 18
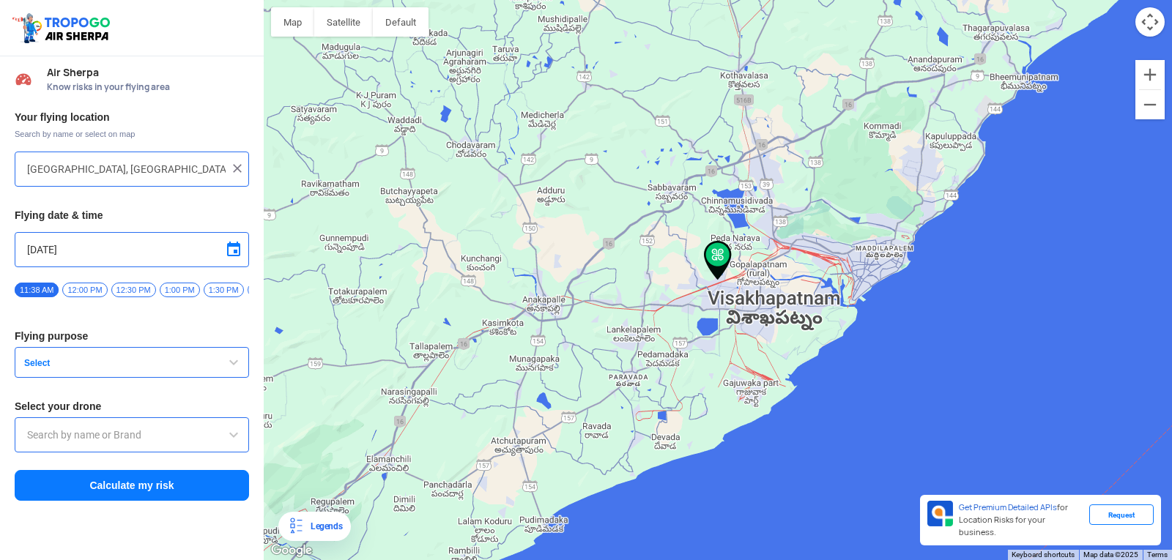
click at [231, 368] on span "button" at bounding box center [234, 363] width 18 height 18
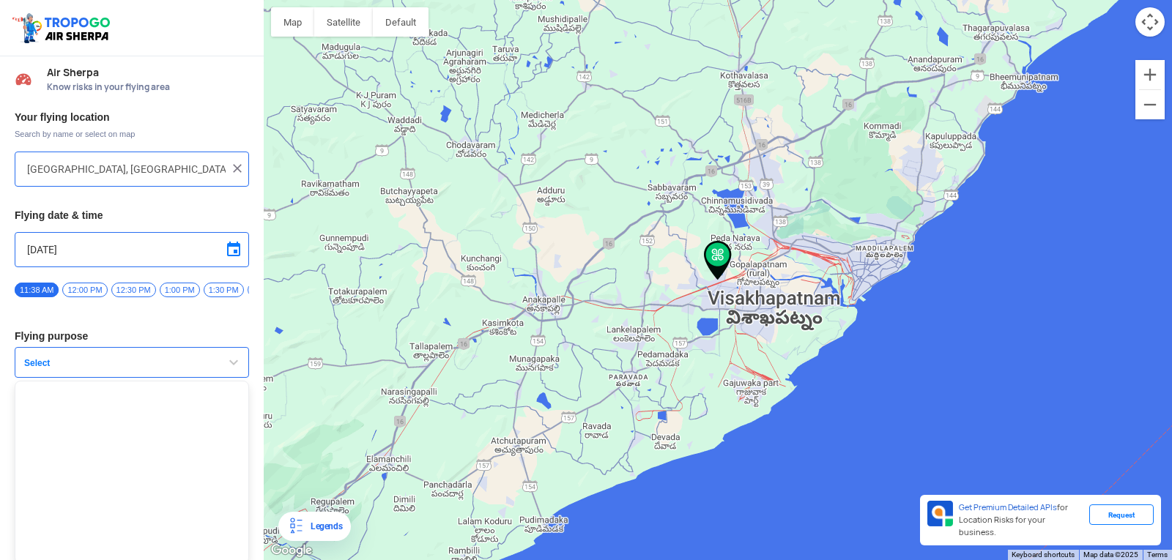
click at [189, 348] on div "Your flying location Search by name or select on map Block D, Visakhapatnam, An…" at bounding box center [132, 306] width 264 height 407
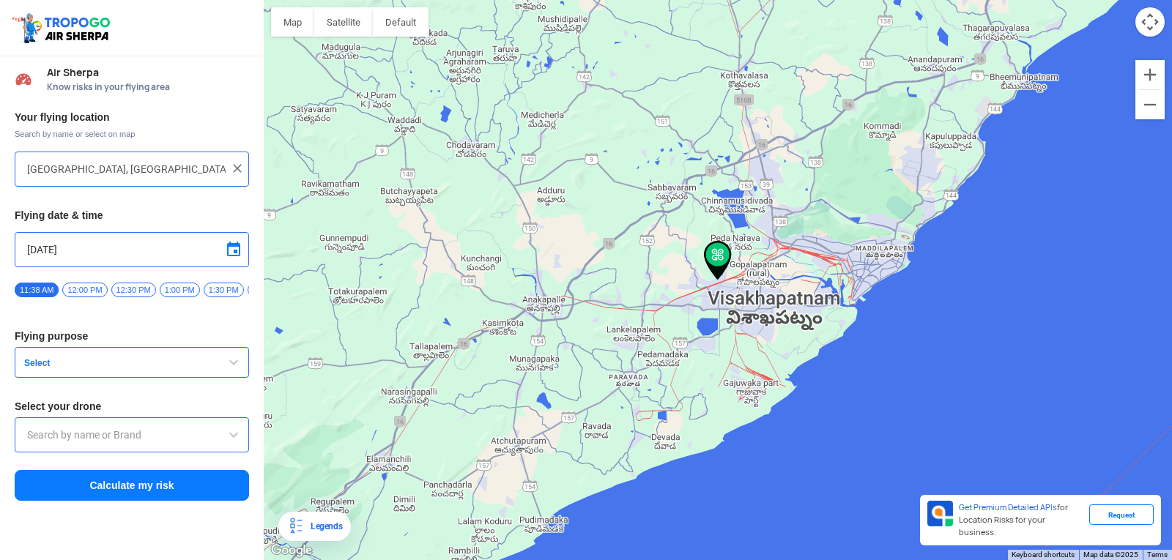
click at [186, 358] on button "Select" at bounding box center [132, 362] width 234 height 31
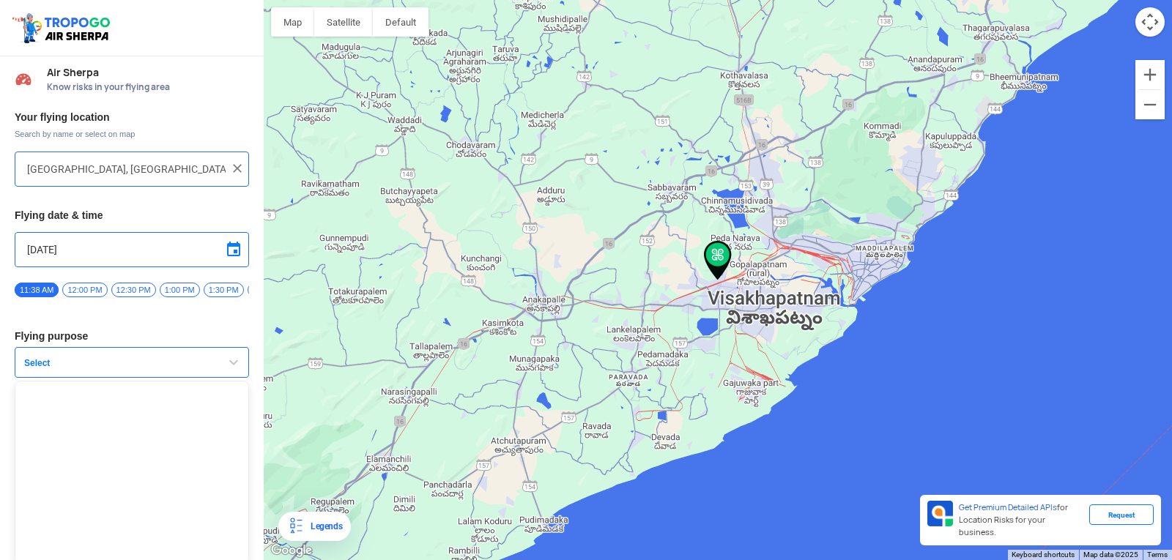
click at [186, 358] on button "Select" at bounding box center [132, 362] width 234 height 31
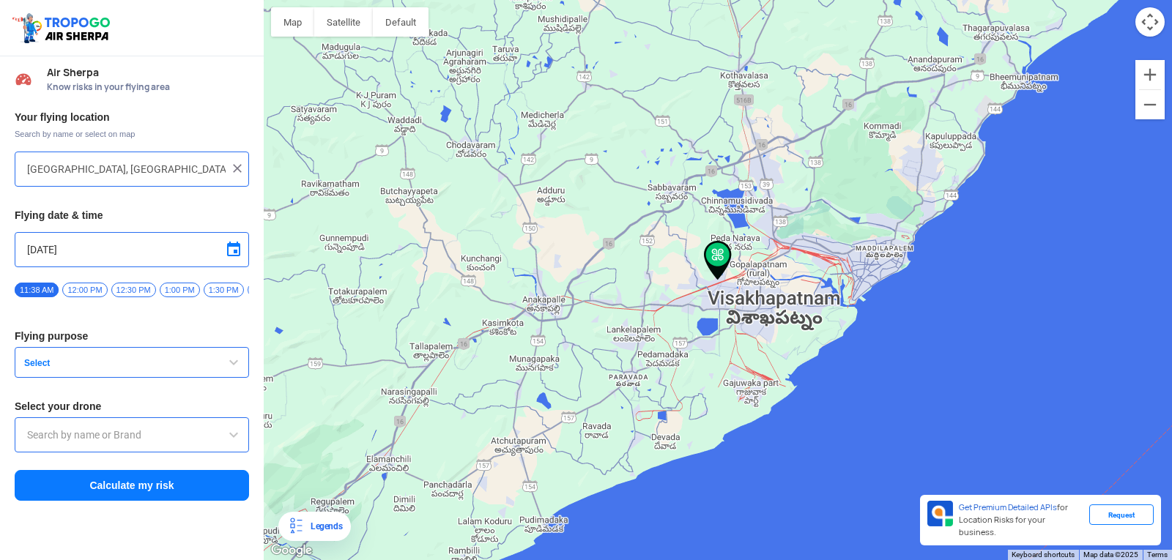
click at [186, 358] on button "Select" at bounding box center [132, 362] width 234 height 31
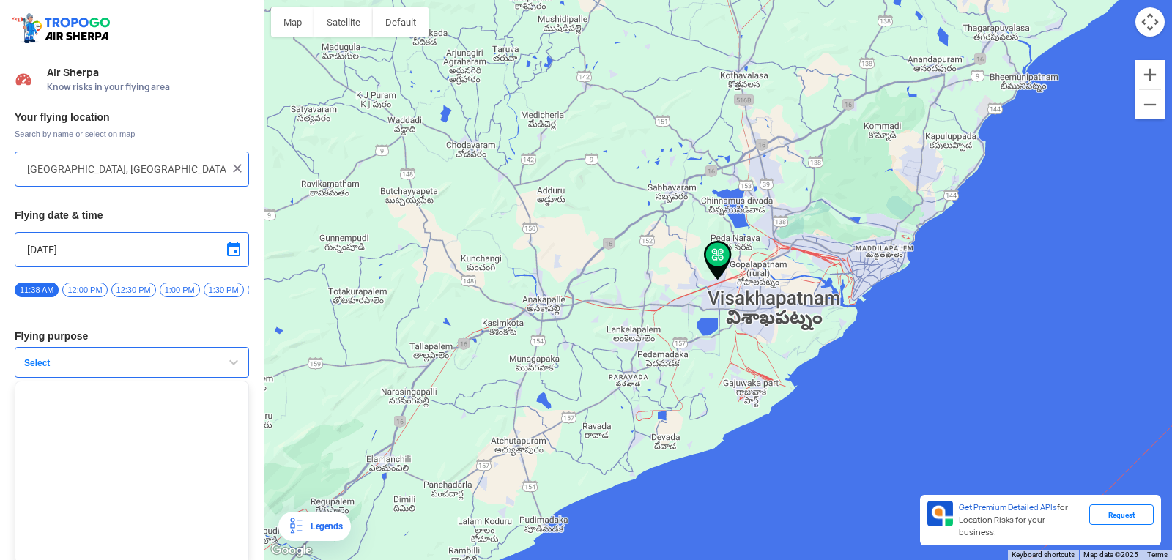
click at [186, 358] on button "Select" at bounding box center [132, 362] width 234 height 31
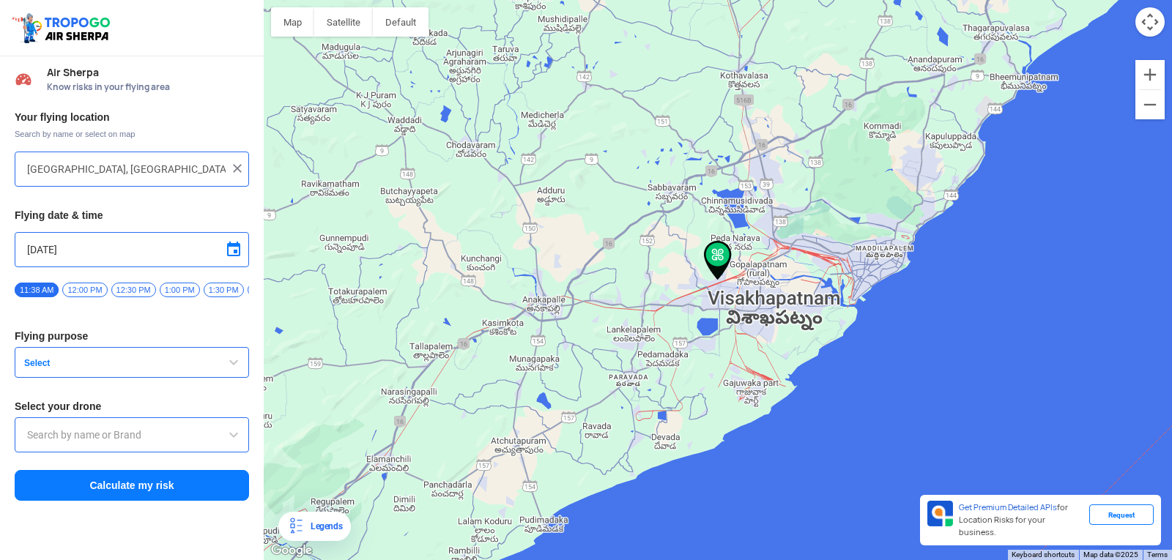
click at [187, 358] on button "Select" at bounding box center [132, 362] width 234 height 31
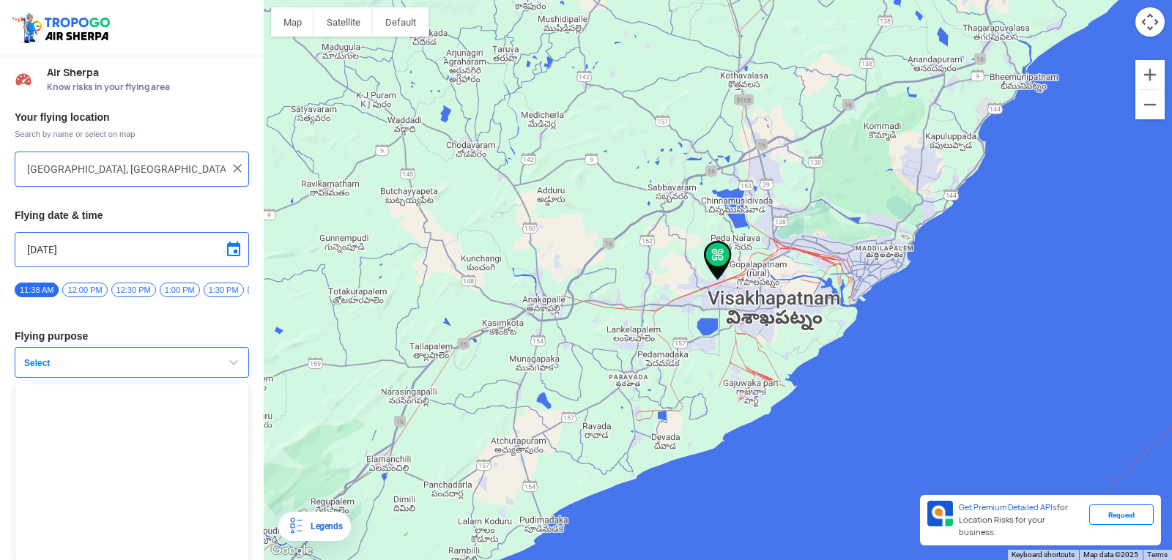
click at [187, 358] on button "Select" at bounding box center [132, 362] width 234 height 31
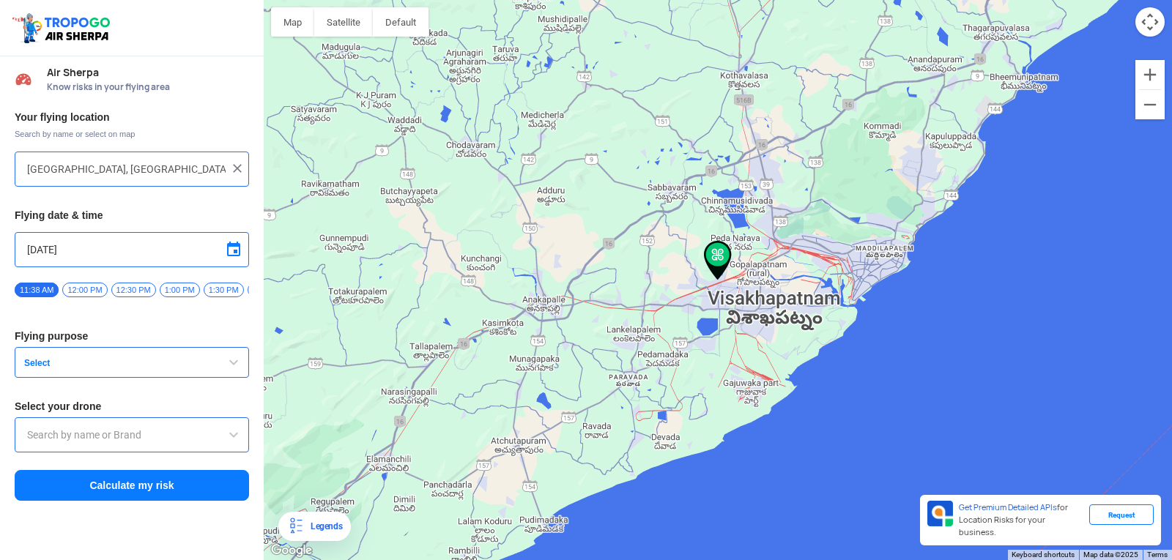
click at [187, 358] on button "Select" at bounding box center [132, 362] width 234 height 31
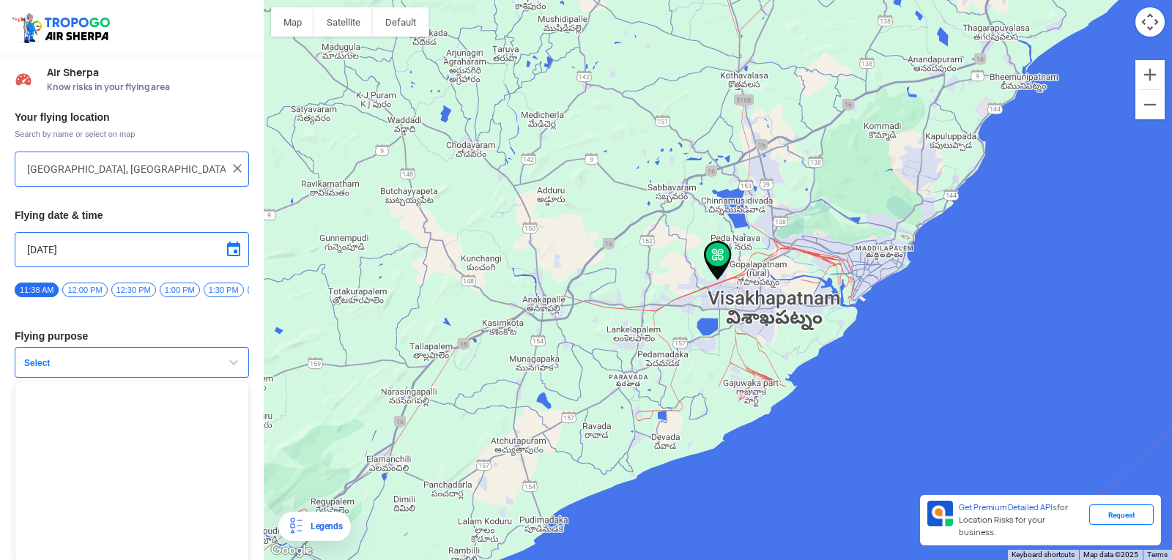
click at [187, 358] on button "Select" at bounding box center [132, 362] width 234 height 31
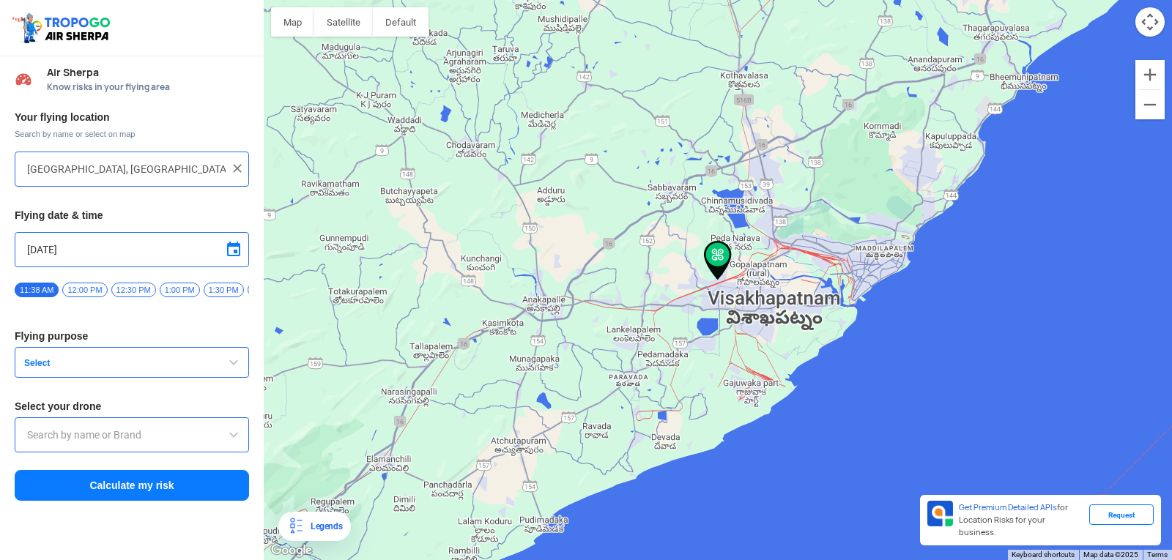
click at [234, 442] on span at bounding box center [234, 435] width 18 height 18
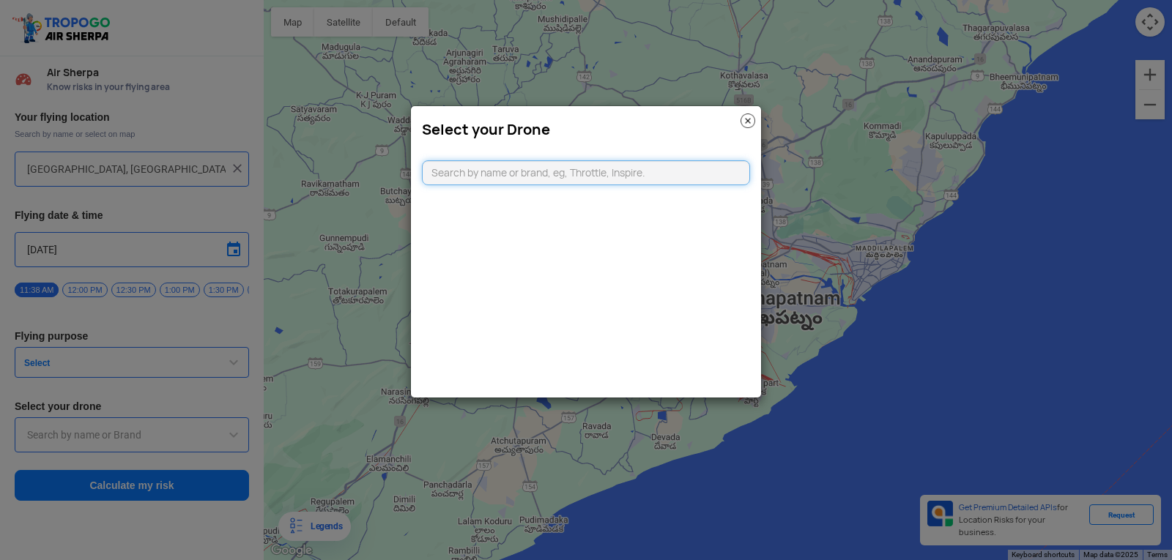
click at [561, 169] on input "text" at bounding box center [586, 172] width 328 height 25
click at [746, 124] on img at bounding box center [748, 121] width 15 height 15
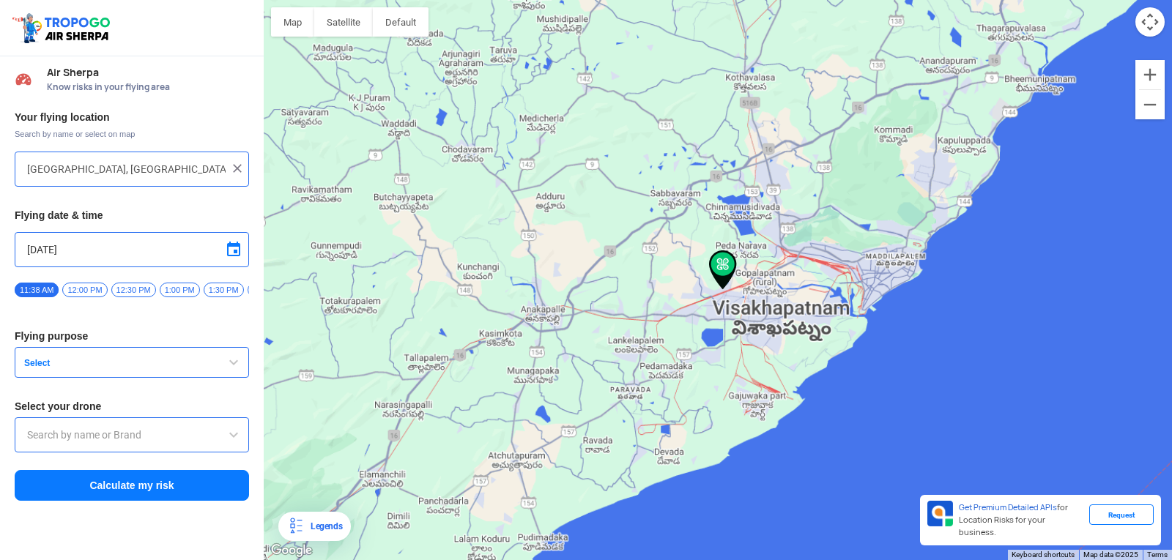
drag, startPoint x: 531, startPoint y: 128, endPoint x: 510, endPoint y: 148, distance: 29.0
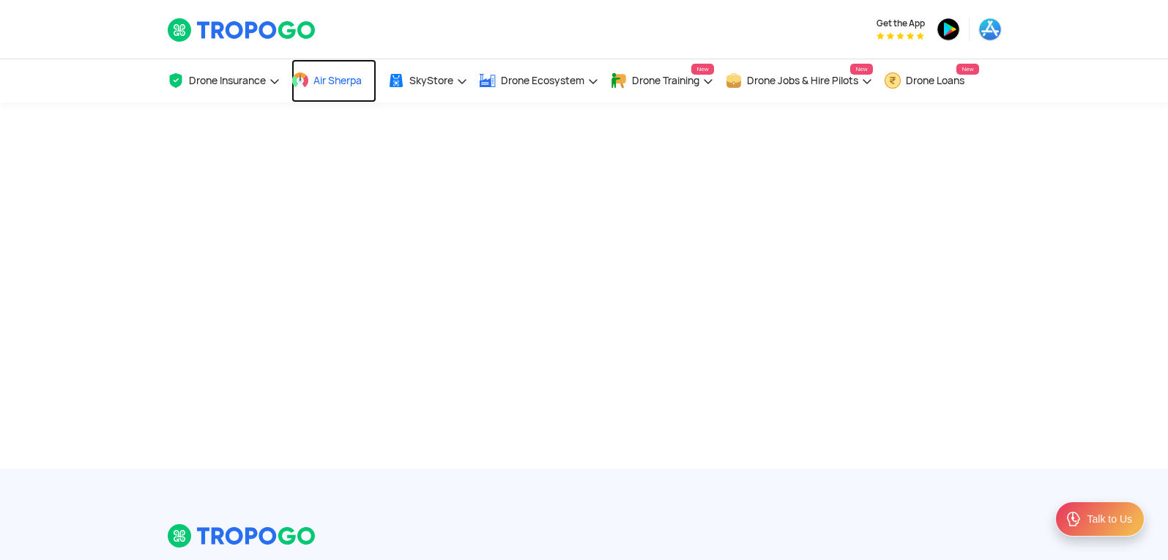
click at [360, 75] on span "Air Sherpa" at bounding box center [338, 81] width 48 height 12
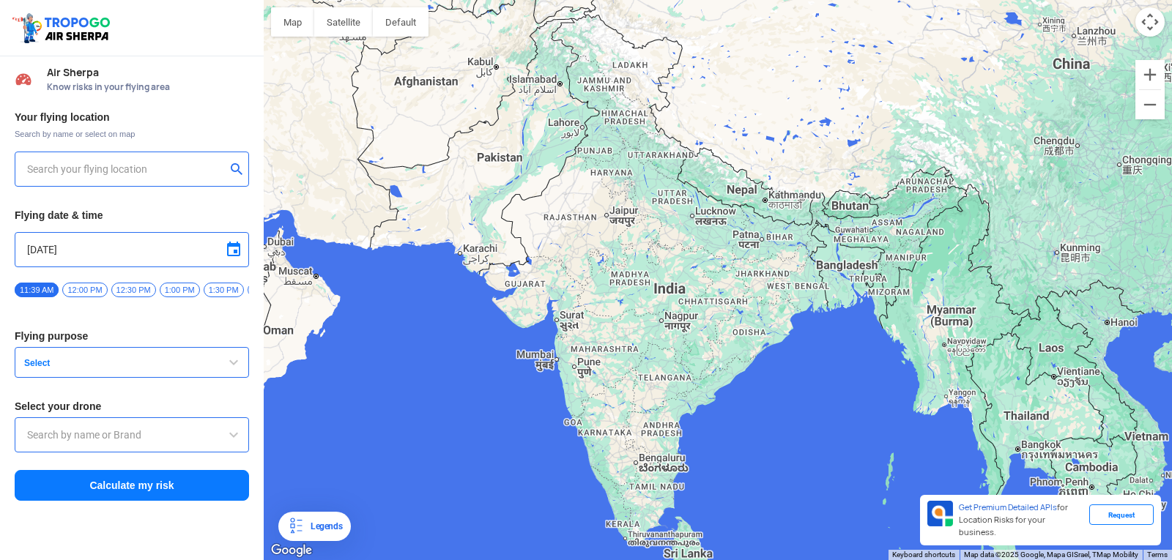
click at [216, 174] on input "text" at bounding box center [126, 169] width 199 height 18
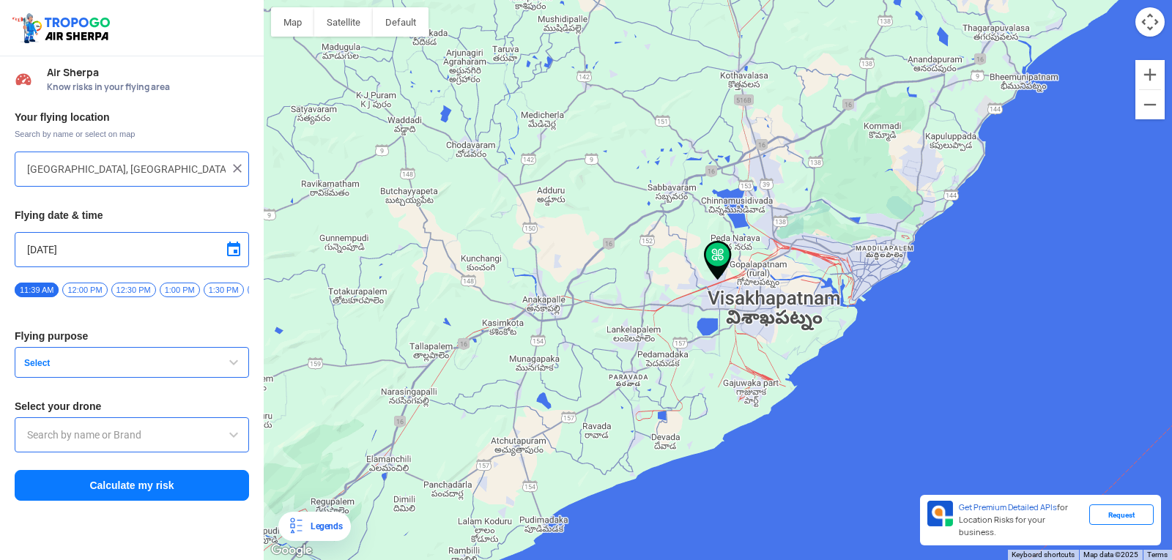
click at [227, 367] on span "button" at bounding box center [234, 363] width 18 height 18
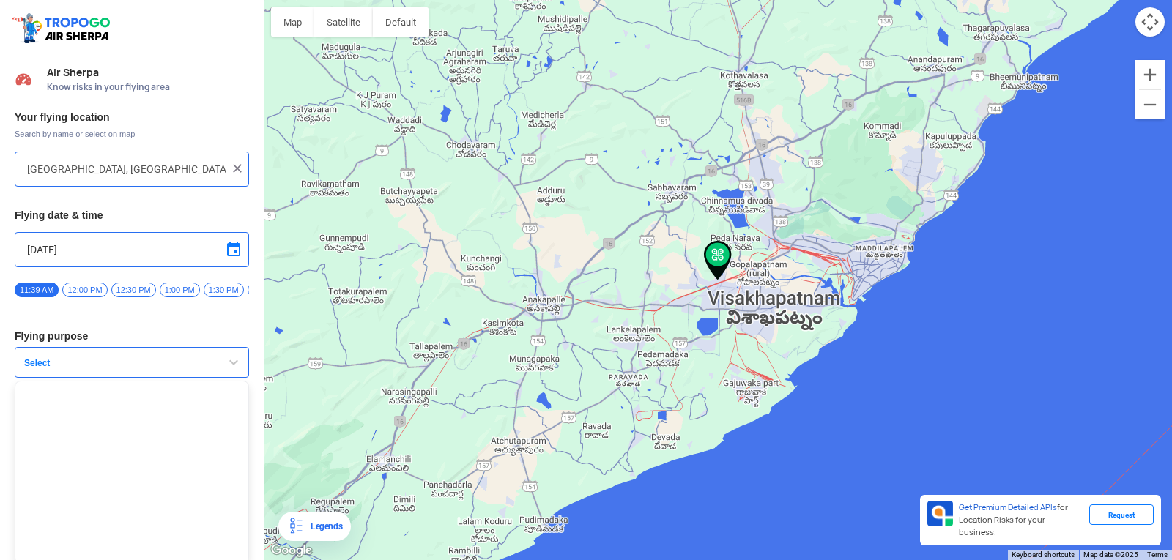
click at [228, 367] on span "button" at bounding box center [234, 363] width 18 height 18
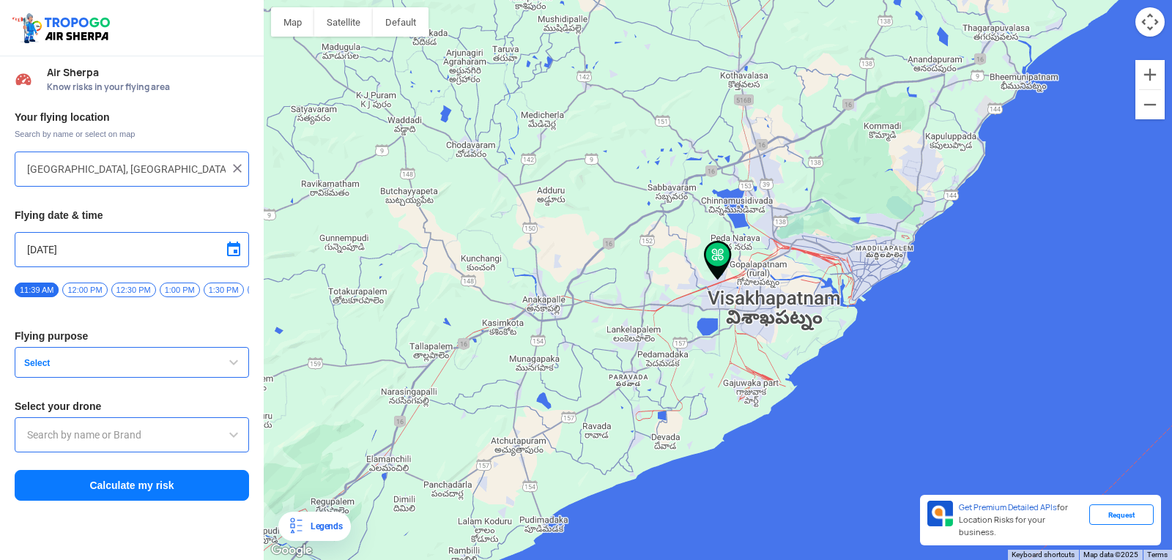
click at [228, 368] on span "button" at bounding box center [234, 363] width 18 height 18
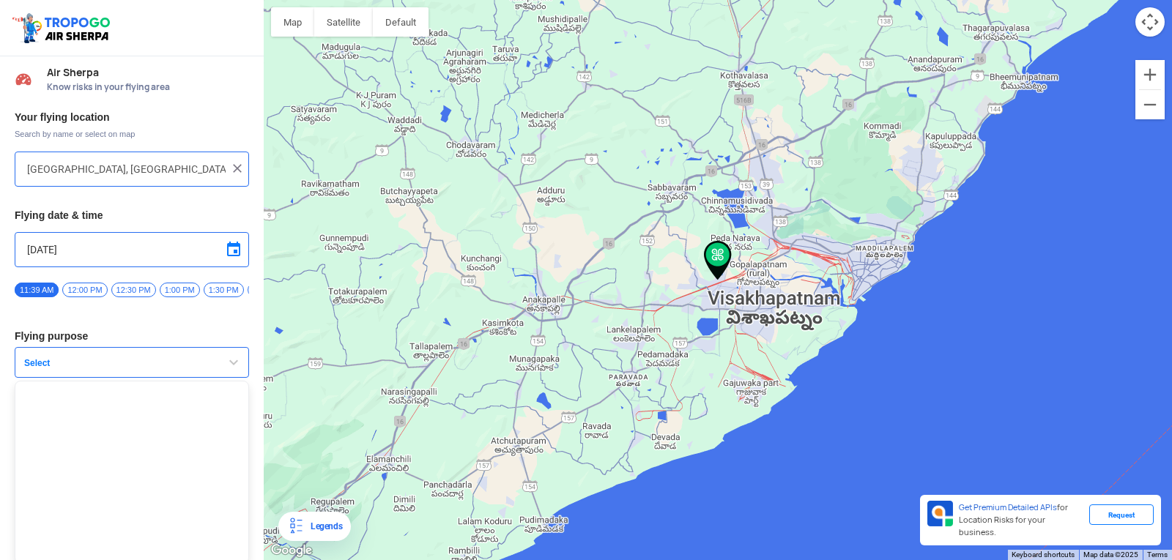
click at [228, 368] on span "button" at bounding box center [234, 363] width 18 height 18
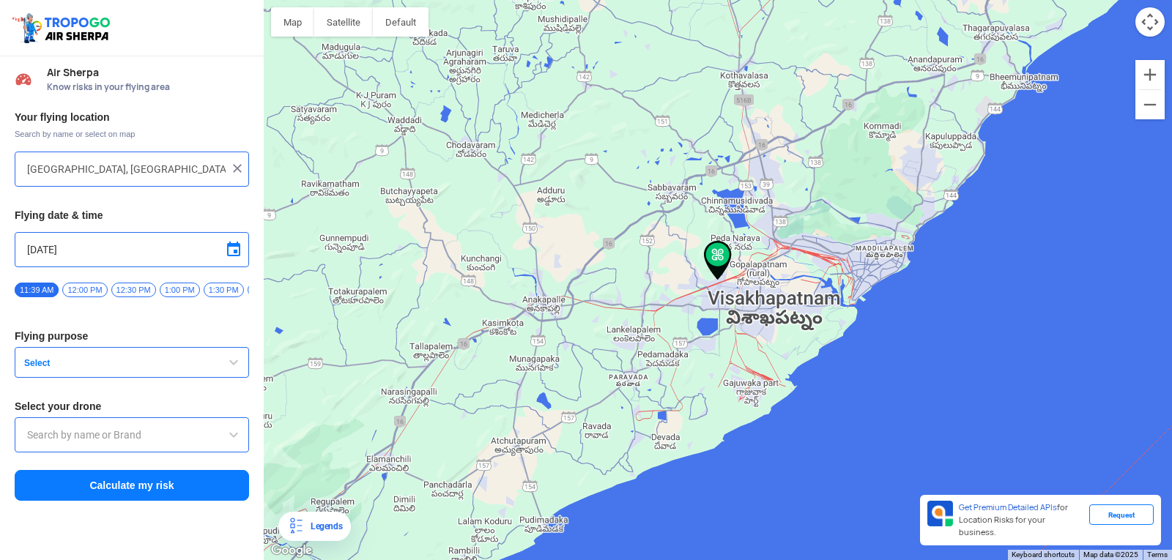
click at [228, 368] on span "button" at bounding box center [234, 363] width 18 height 18
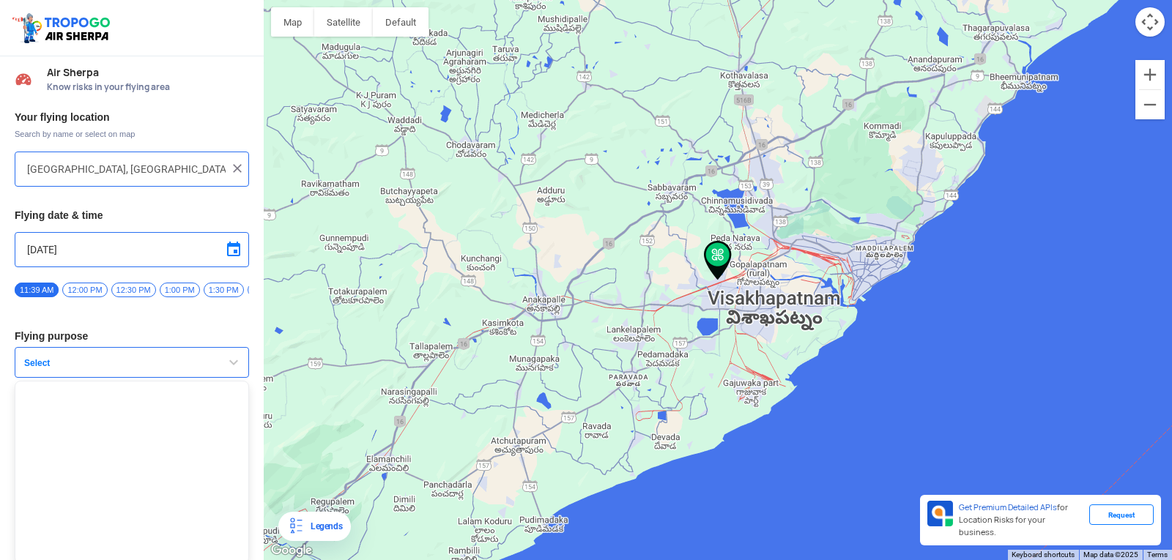
click at [228, 368] on span "button" at bounding box center [234, 363] width 18 height 18
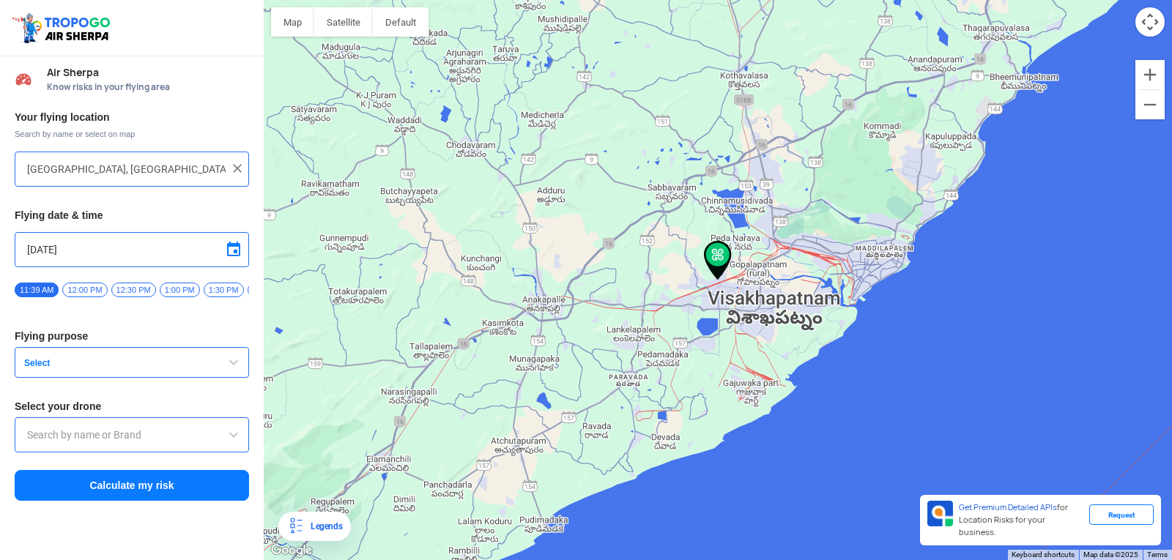
click at [228, 368] on span "button" at bounding box center [234, 363] width 18 height 18
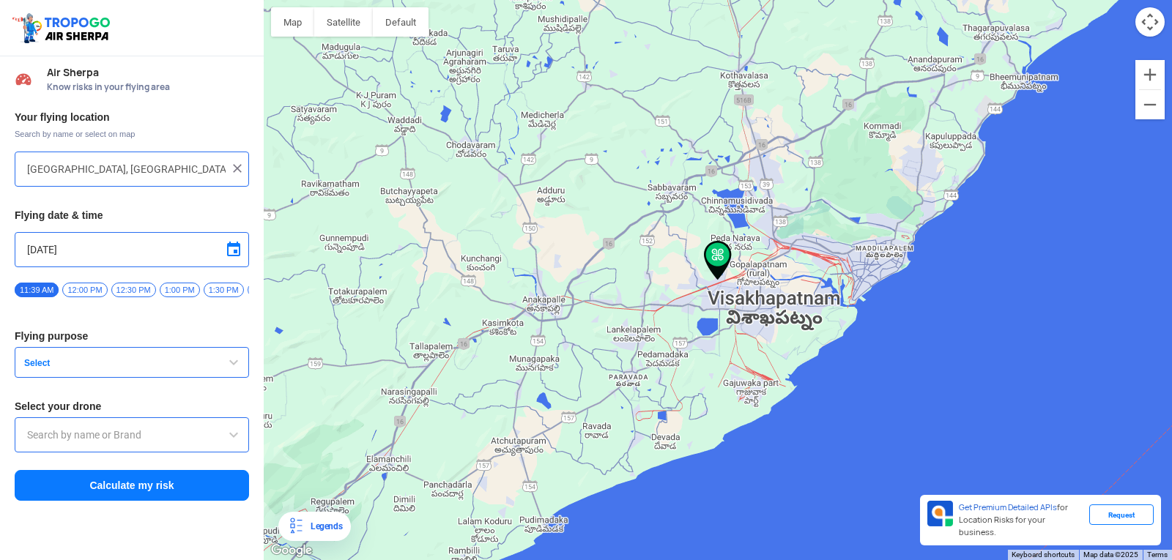
click at [228, 368] on span "button" at bounding box center [234, 363] width 18 height 18
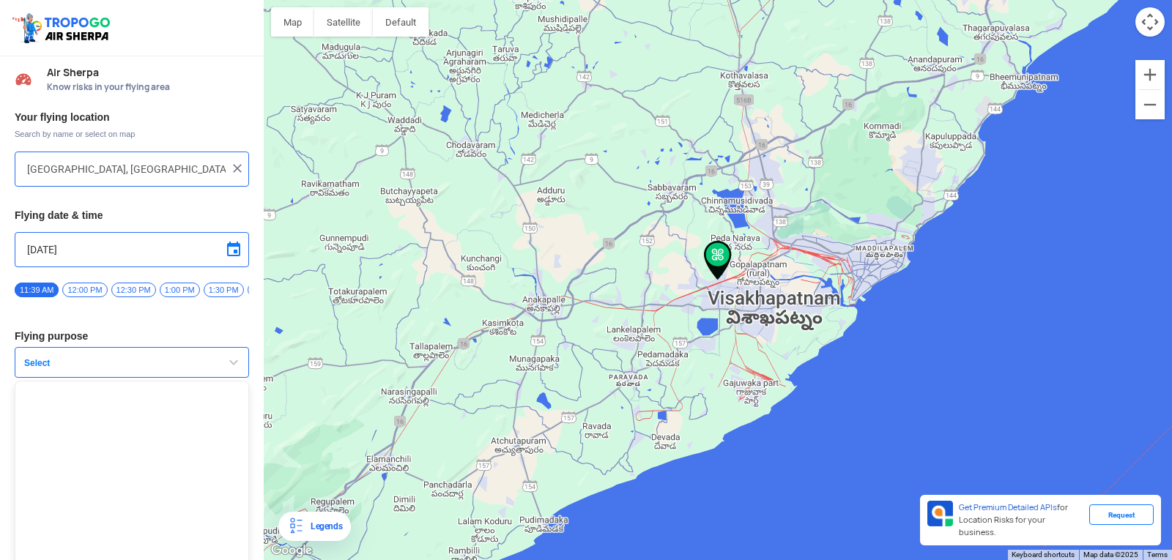
click at [235, 378] on button "Select" at bounding box center [132, 362] width 234 height 31
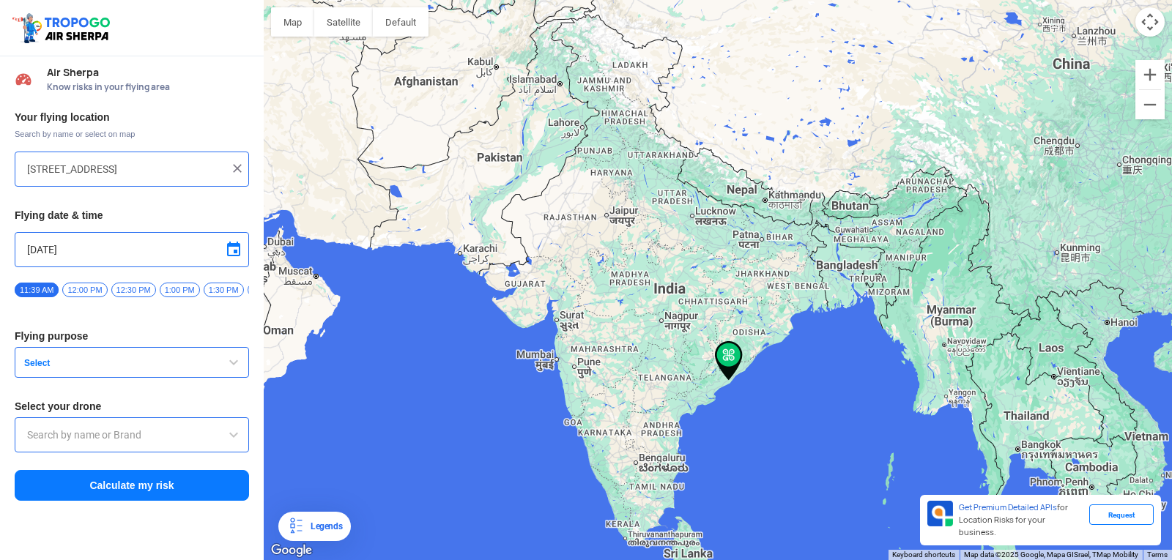
click at [237, 370] on span "button" at bounding box center [234, 363] width 18 height 18
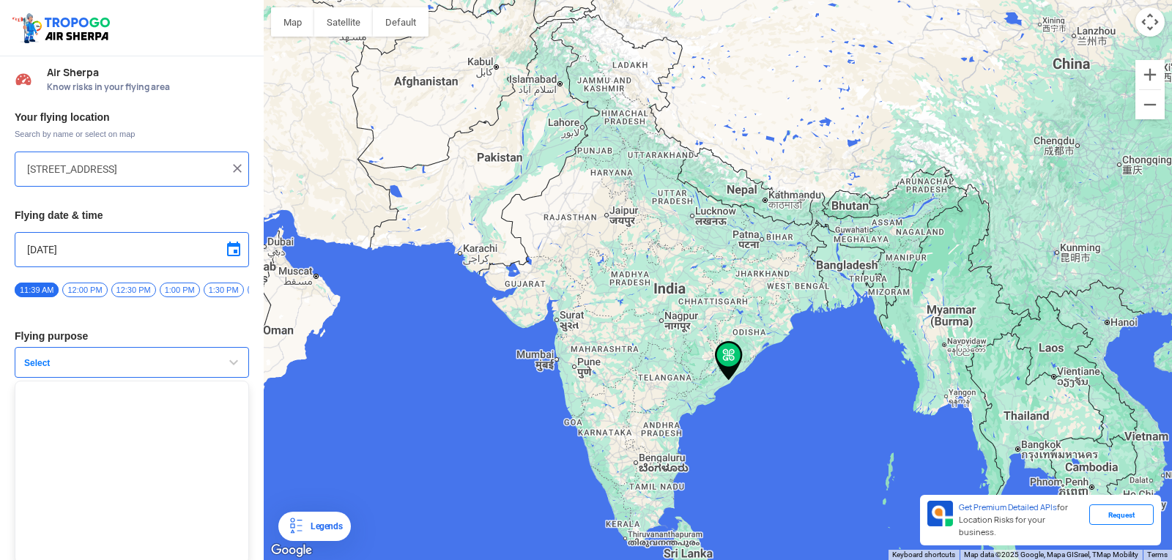
click at [237, 370] on span "button" at bounding box center [234, 363] width 18 height 18
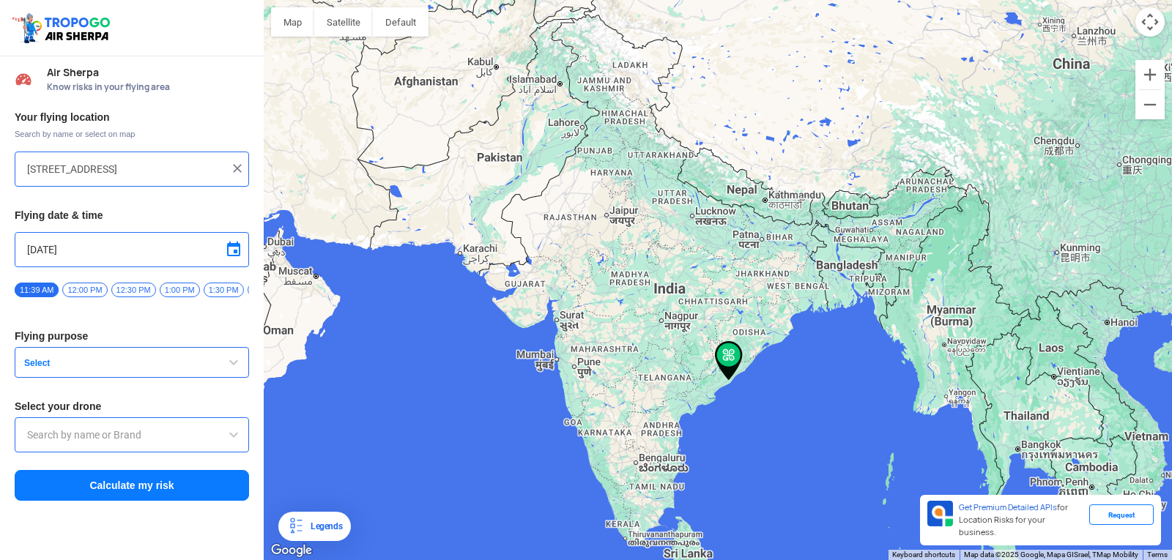
click at [237, 371] on span "button" at bounding box center [234, 363] width 18 height 18
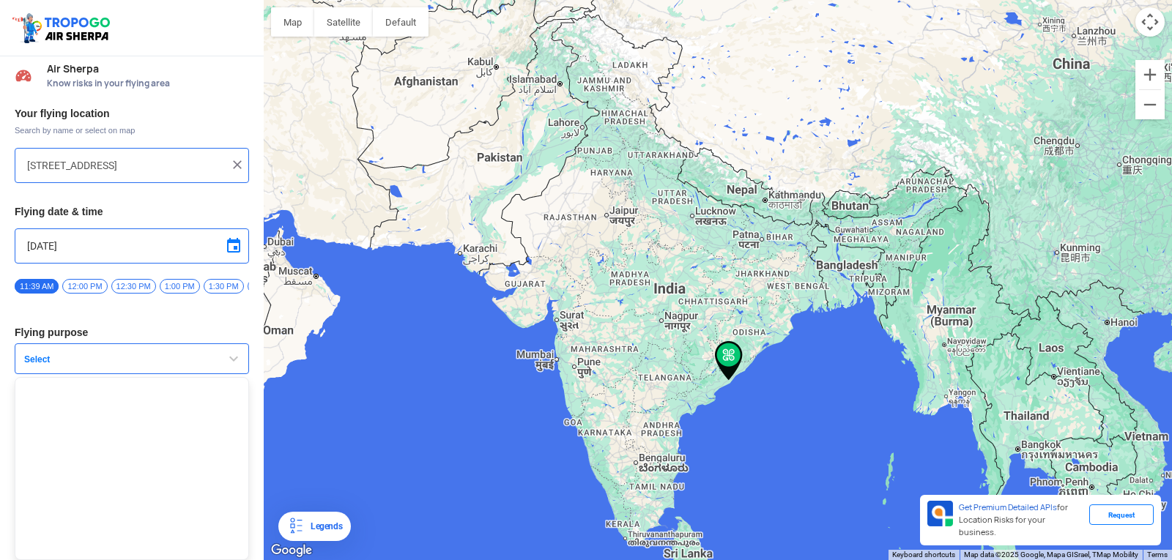
scroll to position [10, 0]
click at [88, 279] on span "12:00 PM" at bounding box center [84, 286] width 45 height 15
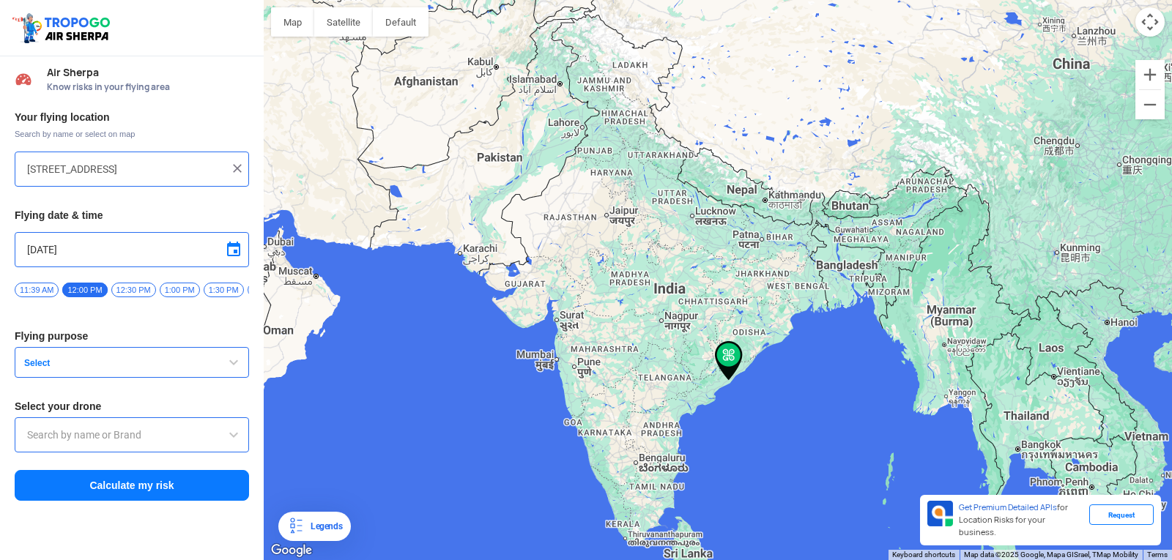
click at [238, 371] on span "button" at bounding box center [234, 363] width 18 height 18
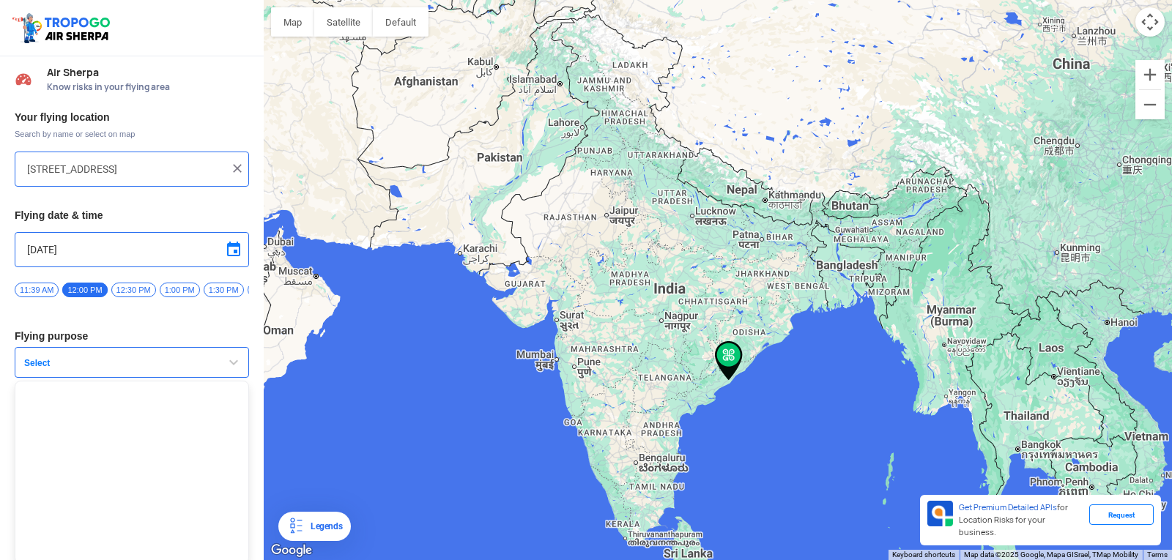
click at [239, 370] on button "Select" at bounding box center [132, 362] width 234 height 31
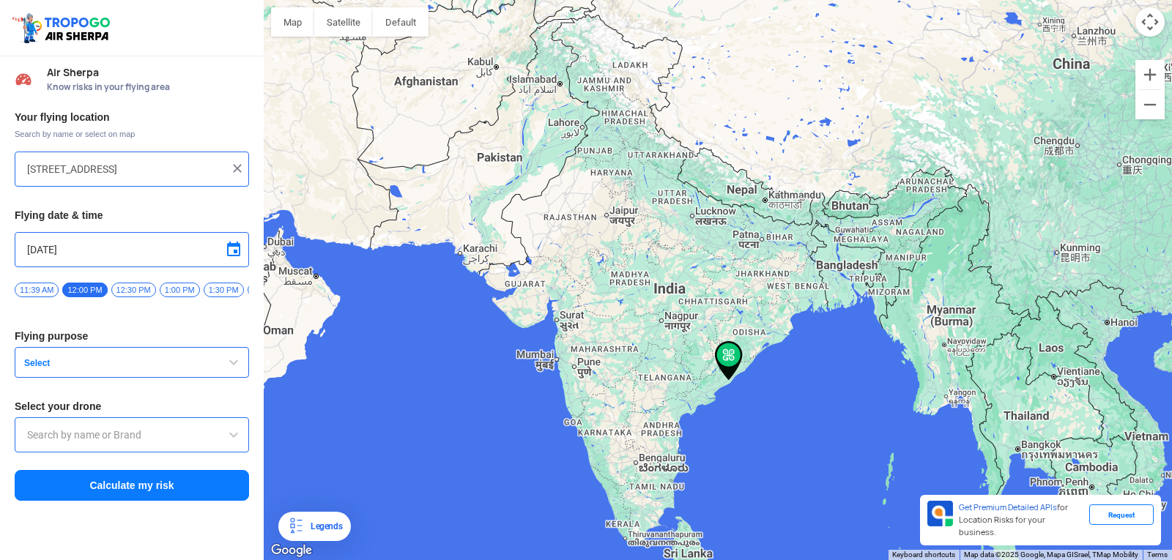
click at [151, 284] on span "12:30 PM" at bounding box center [133, 290] width 45 height 15
click at [237, 363] on span "button" at bounding box center [234, 363] width 18 height 18
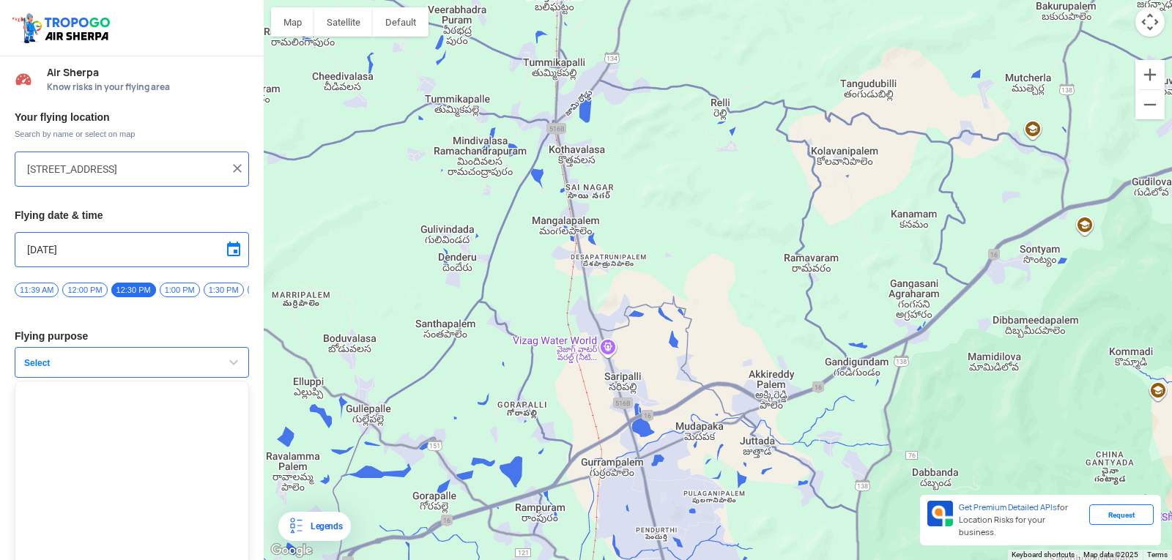
click at [327, 281] on div at bounding box center [718, 280] width 908 height 560
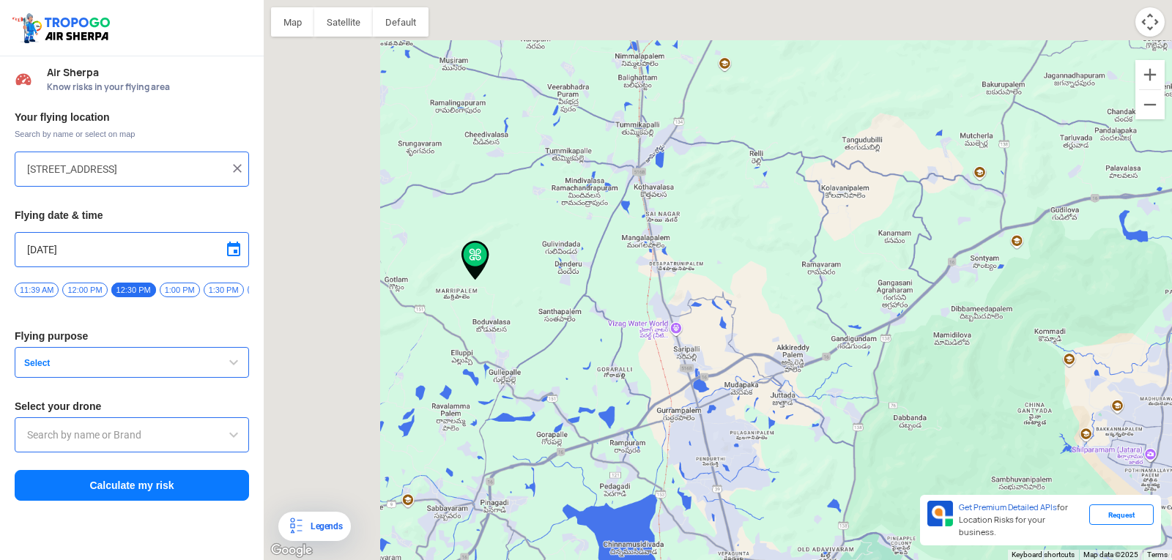
type input "[GEOGRAPHIC_DATA], [GEOGRAPHIC_DATA], [GEOGRAPHIC_DATA]"
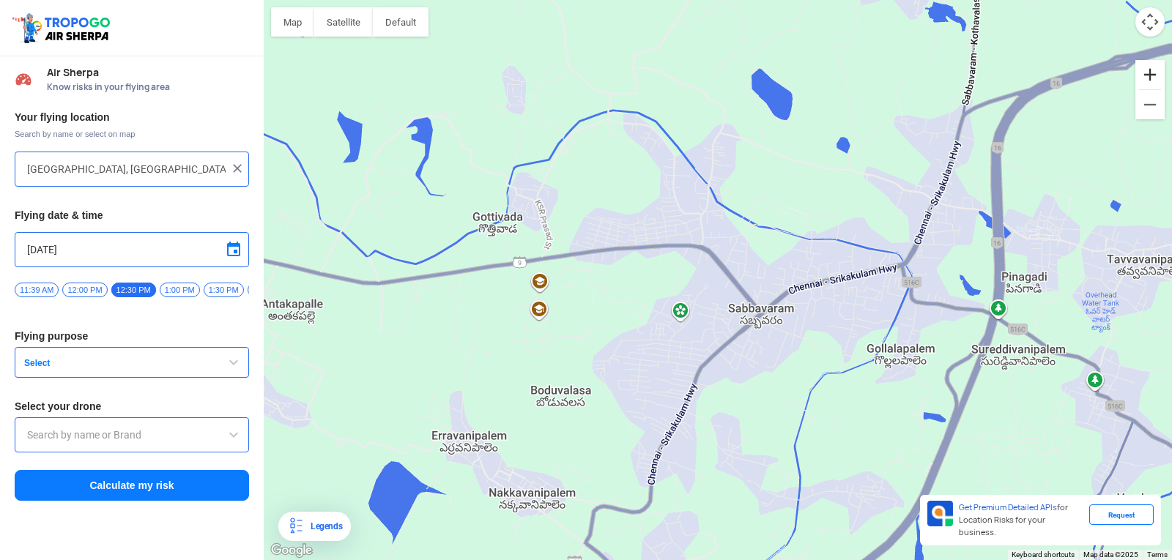
click at [1159, 78] on button "Zoom in" at bounding box center [1149, 74] width 29 height 29
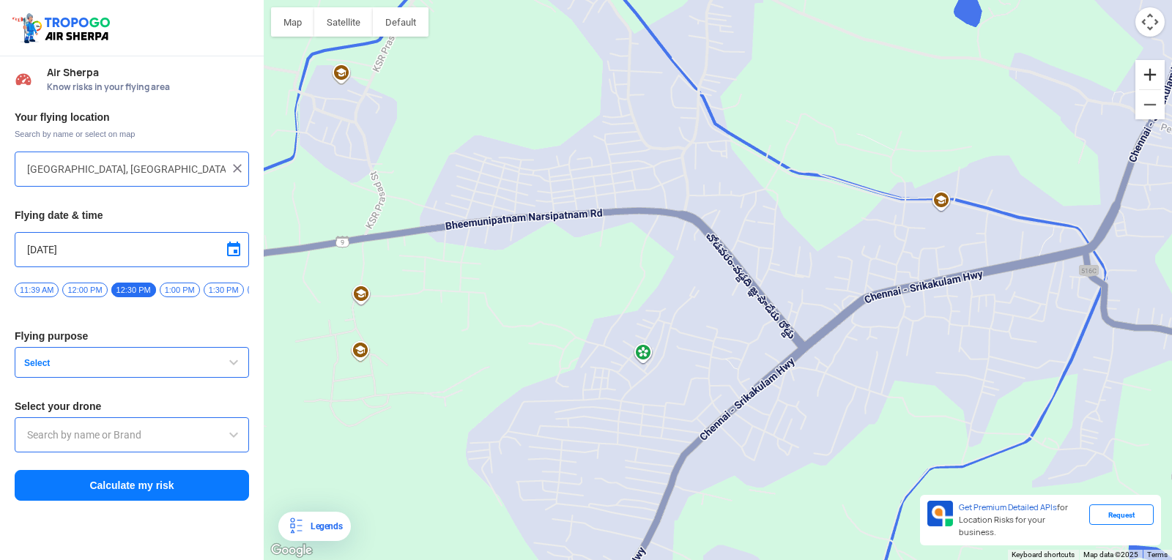
click at [1158, 78] on button "Zoom in" at bounding box center [1149, 74] width 29 height 29
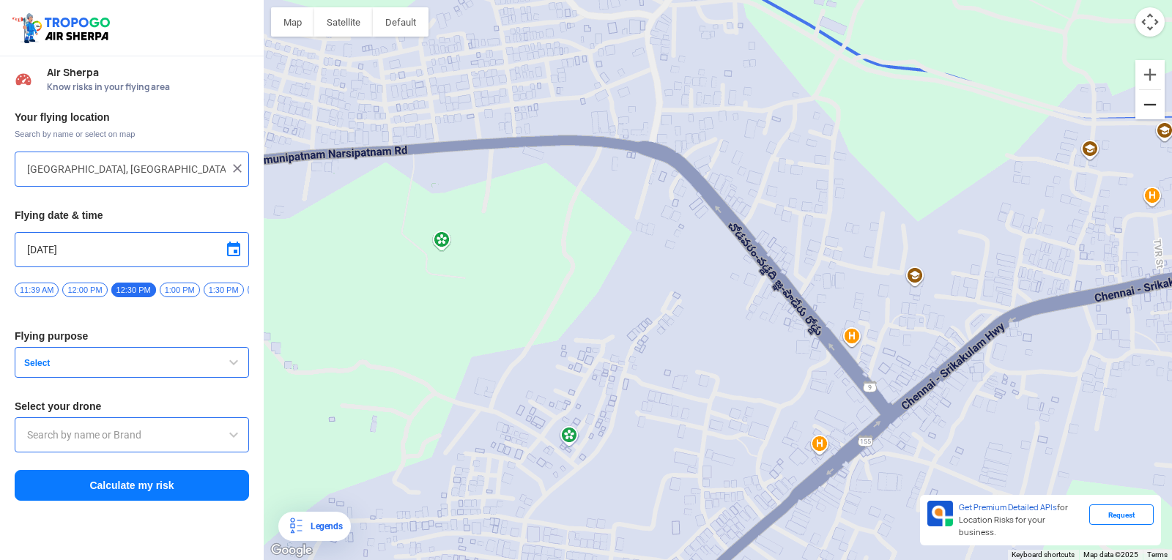
click at [1149, 111] on button "Zoom out" at bounding box center [1149, 104] width 29 height 29
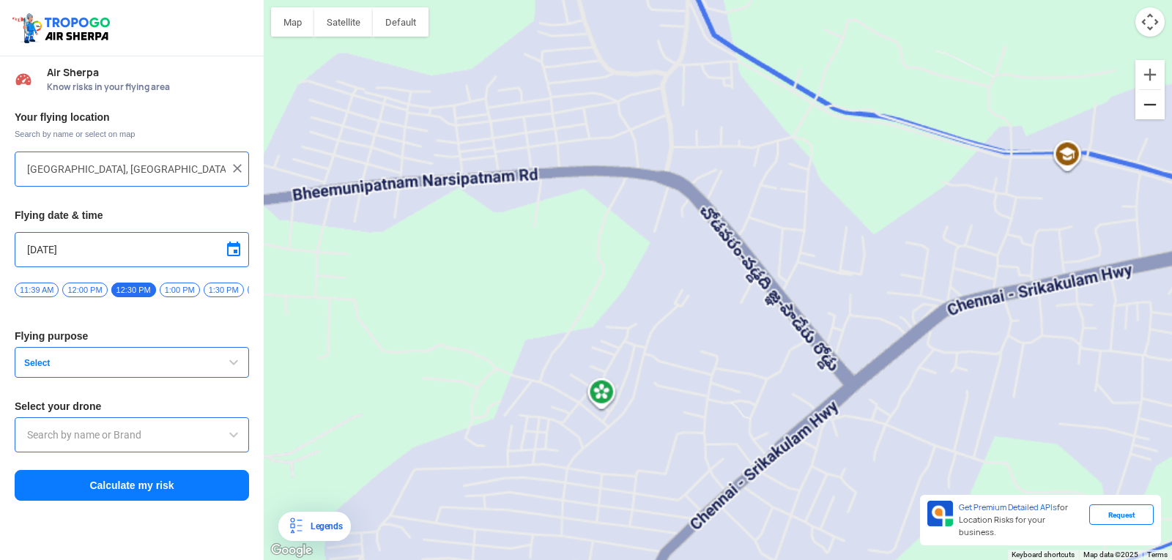
click at [1149, 111] on button "Zoom out" at bounding box center [1149, 104] width 29 height 29
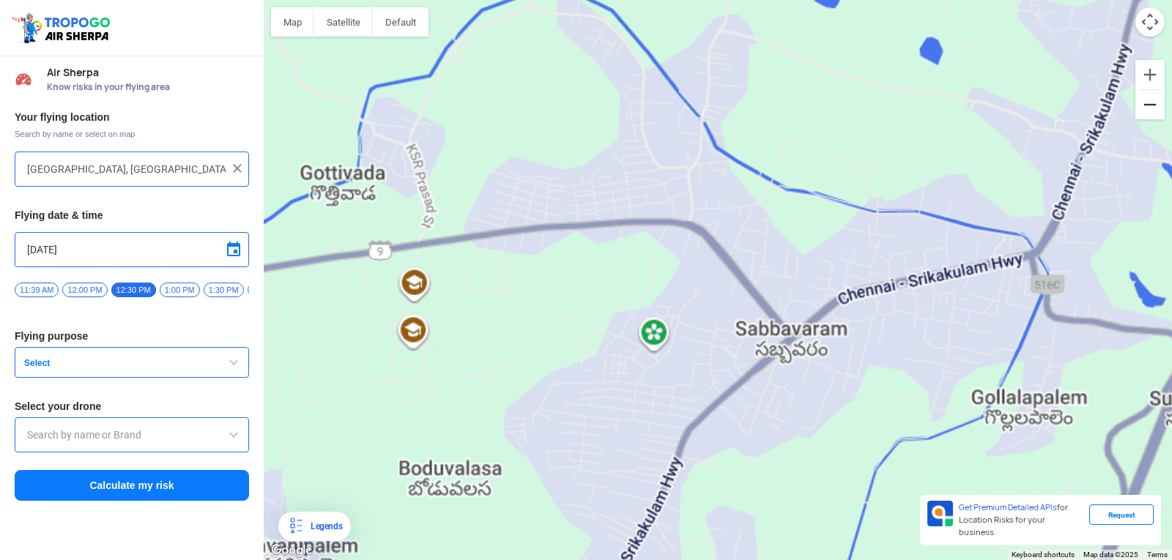
click at [1149, 111] on button "Zoom out" at bounding box center [1149, 104] width 29 height 29
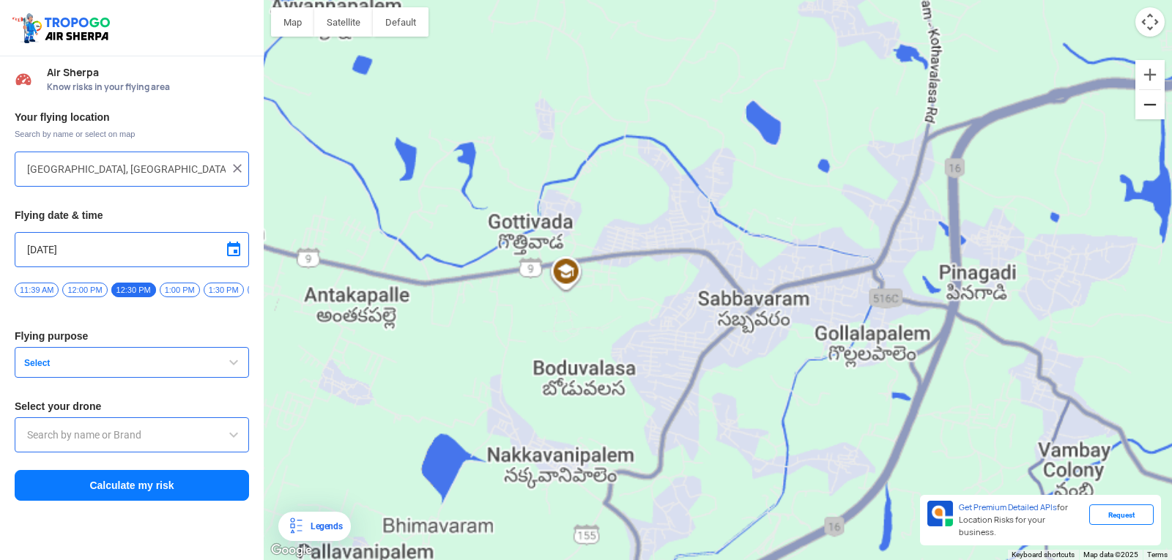
click at [1149, 111] on button "Zoom out" at bounding box center [1149, 104] width 29 height 29
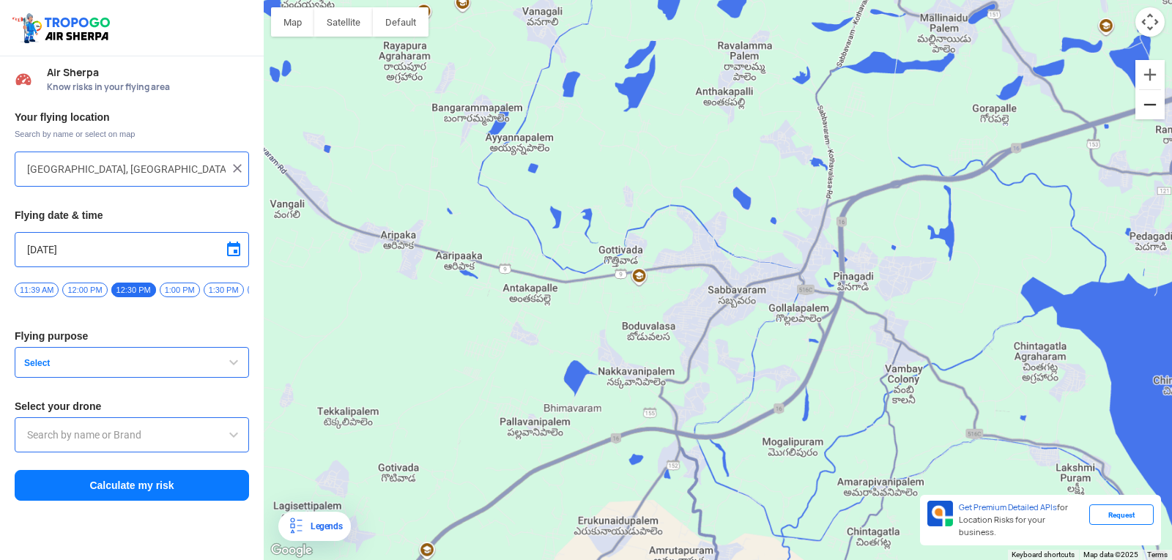
click at [1149, 111] on button "Zoom out" at bounding box center [1149, 104] width 29 height 29
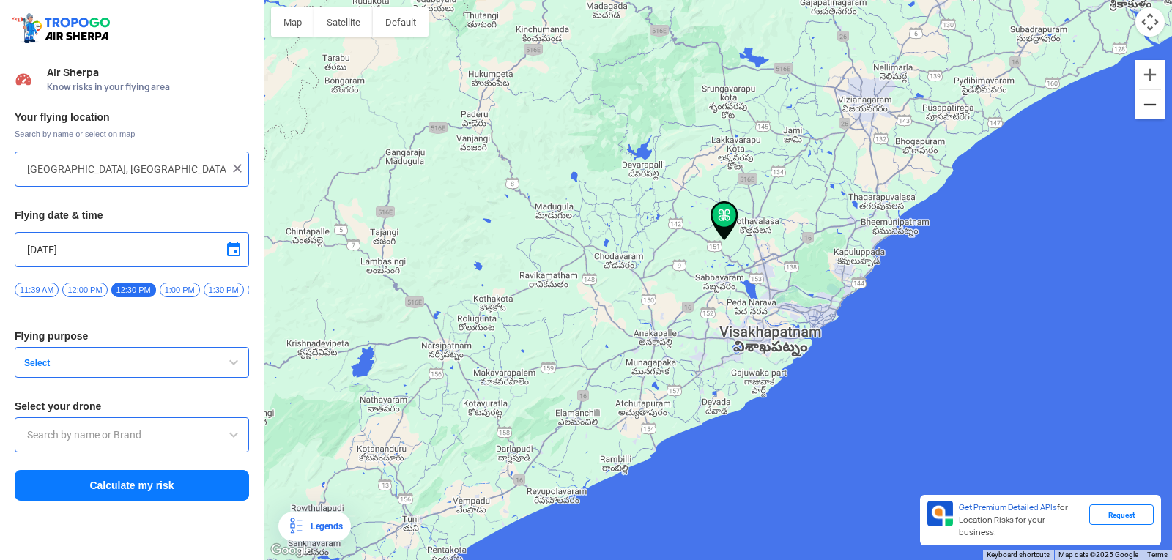
click at [1147, 112] on button "Zoom out" at bounding box center [1149, 104] width 29 height 29
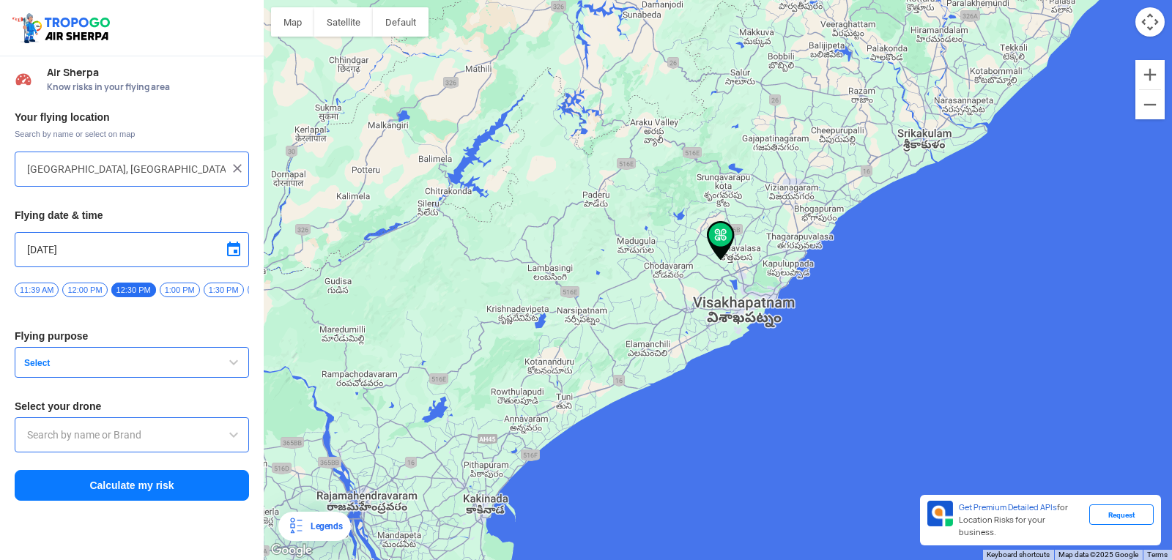
click at [137, 281] on div "Your flying location Search by name or select on map [GEOGRAPHIC_DATA], [GEOGRA…" at bounding box center [132, 306] width 264 height 407
click at [232, 363] on span "button" at bounding box center [234, 363] width 18 height 18
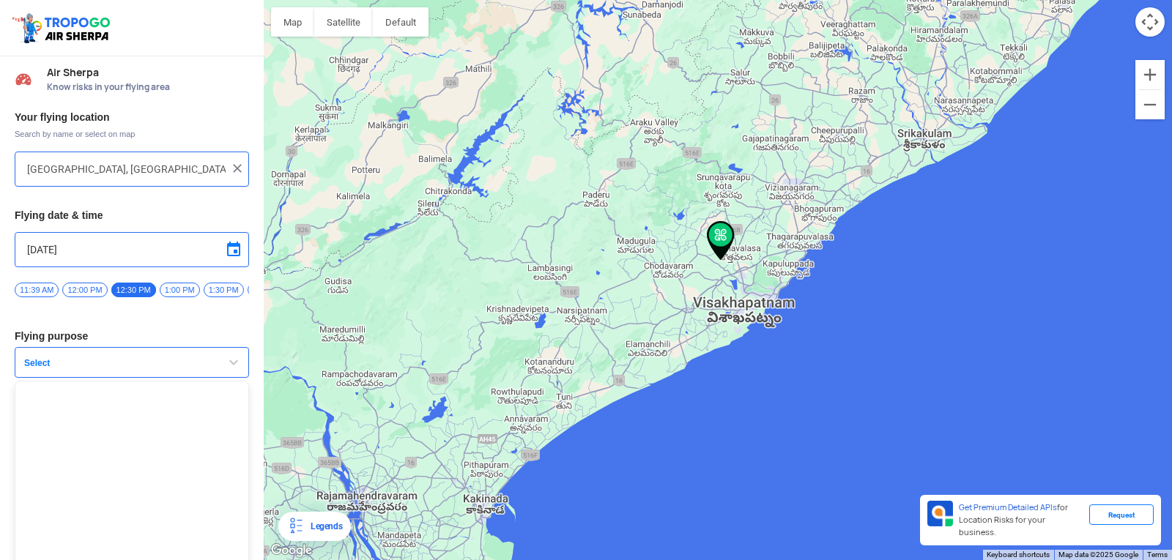
click at [232, 363] on span "button" at bounding box center [234, 363] width 18 height 18
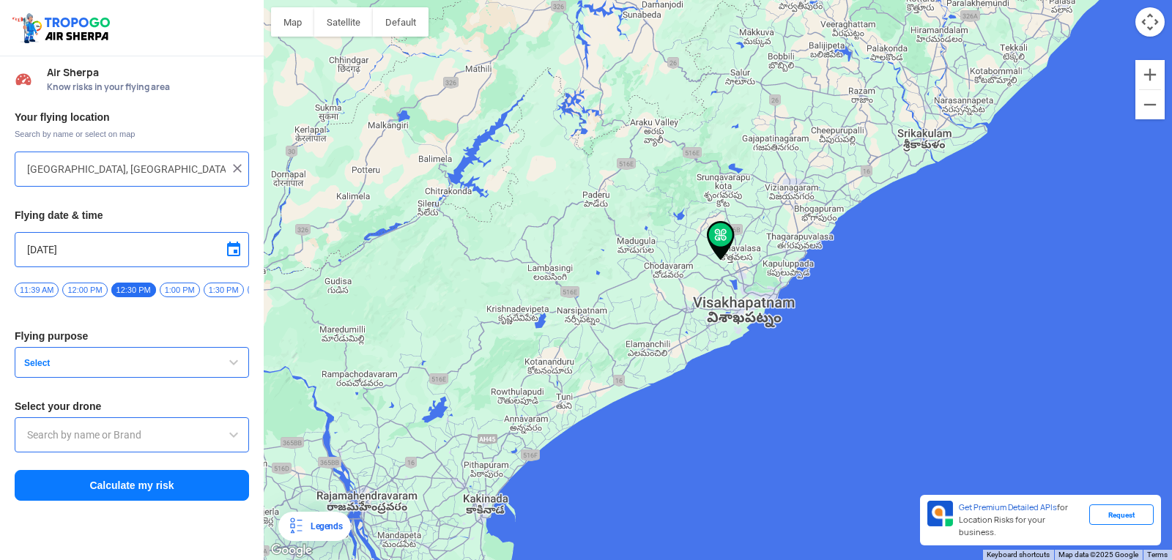
click at [232, 363] on span "button" at bounding box center [234, 363] width 18 height 18
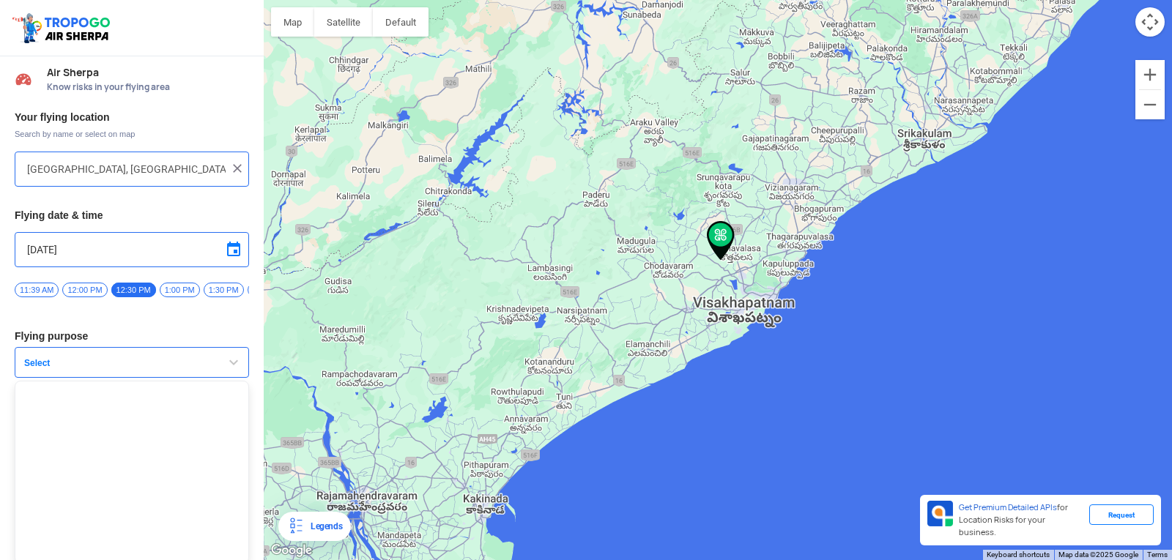
click at [232, 363] on span "button" at bounding box center [234, 363] width 18 height 18
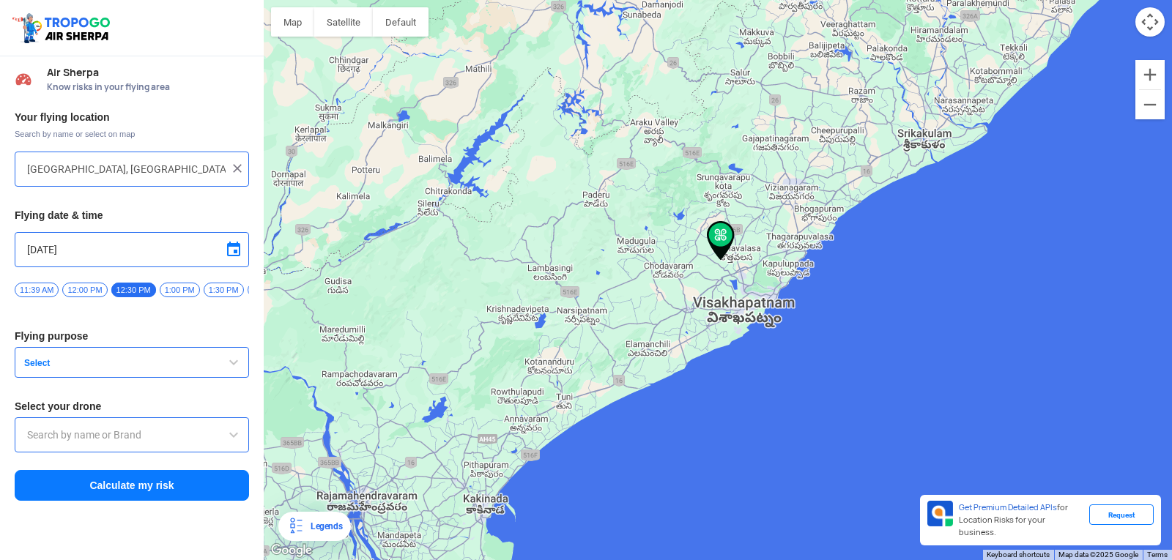
click at [232, 363] on span "button" at bounding box center [234, 363] width 18 height 18
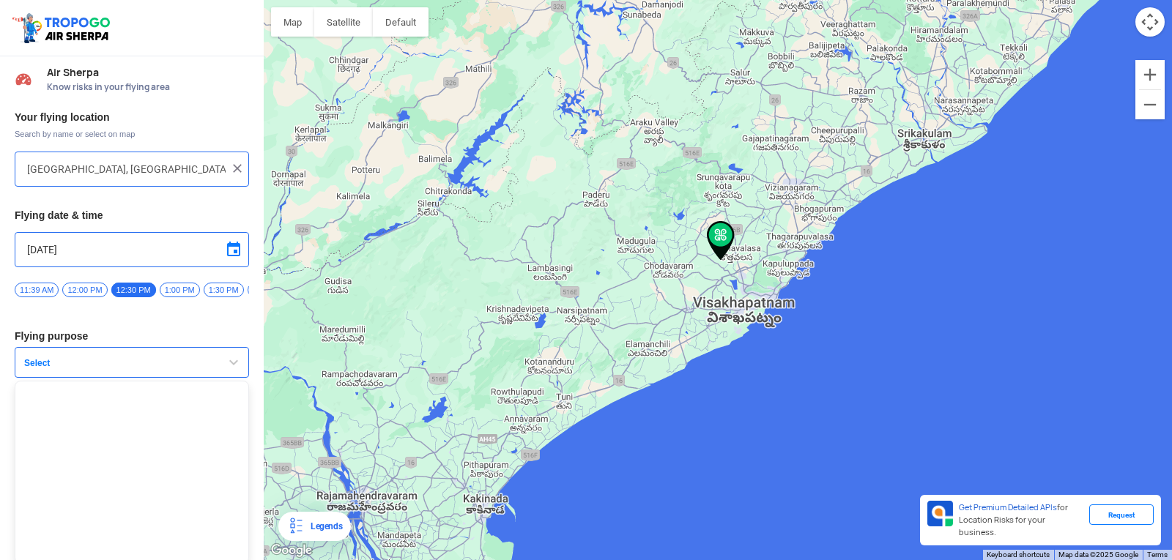
click at [235, 250] on span at bounding box center [234, 250] width 18 height 18
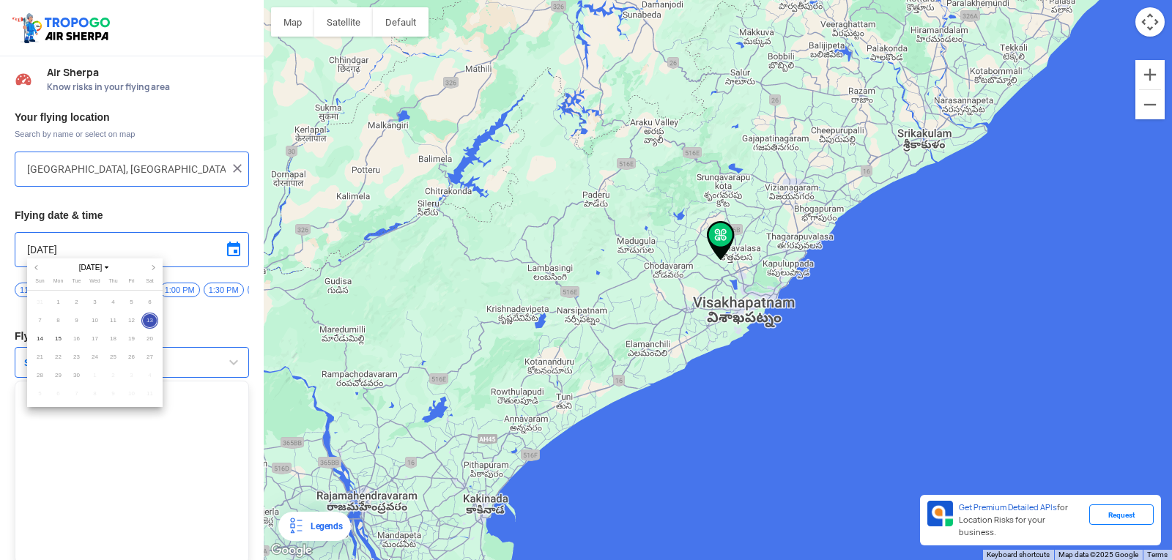
click at [147, 321] on span "13" at bounding box center [149, 321] width 17 height 17
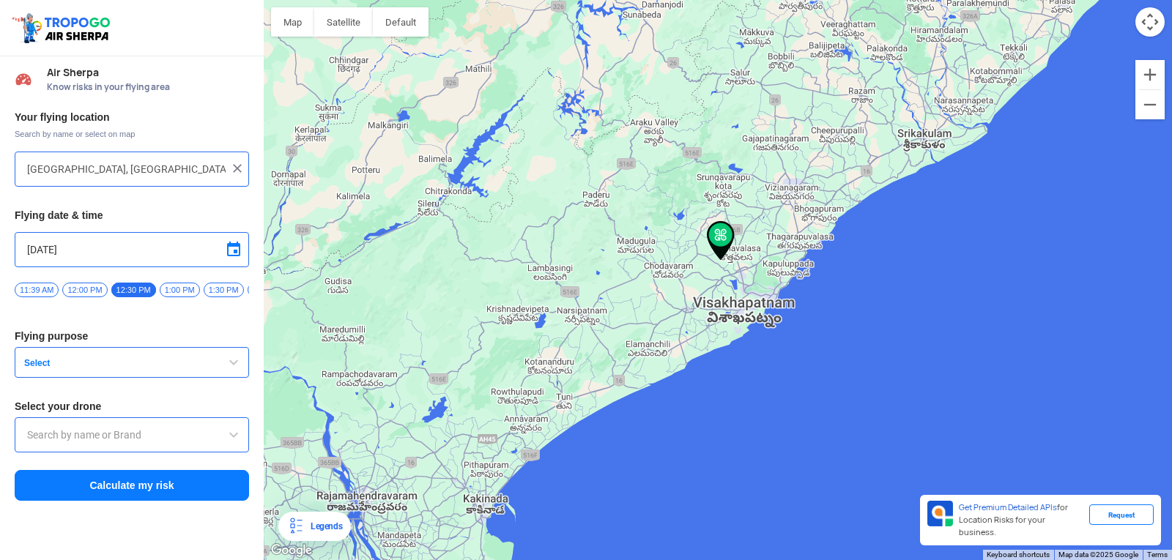
click at [219, 364] on button "Select" at bounding box center [132, 362] width 234 height 31
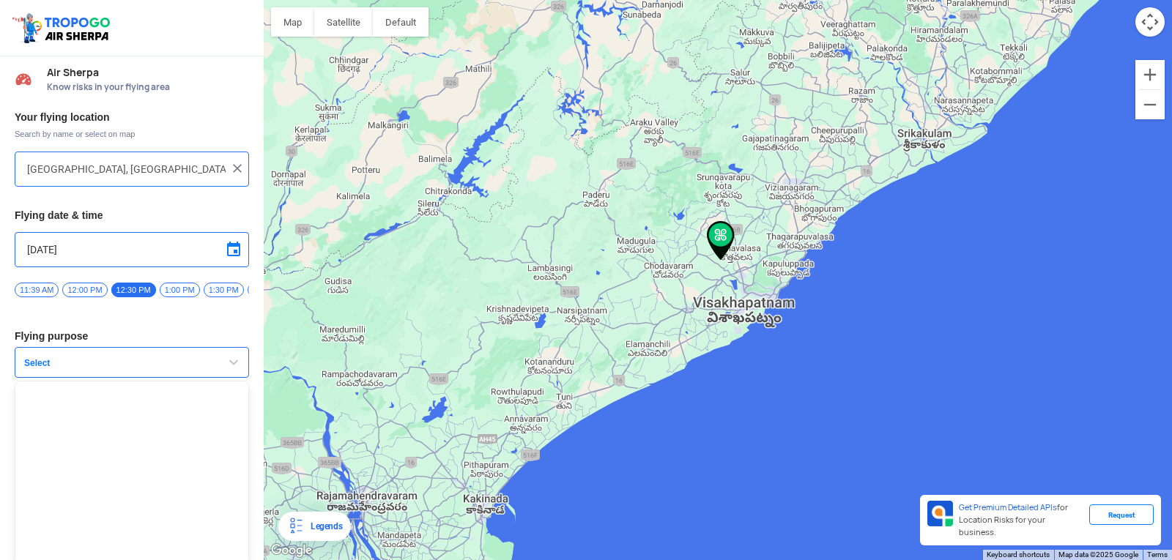
click at [227, 369] on span "button" at bounding box center [234, 363] width 18 height 18
